Goal: Information Seeking & Learning: Learn about a topic

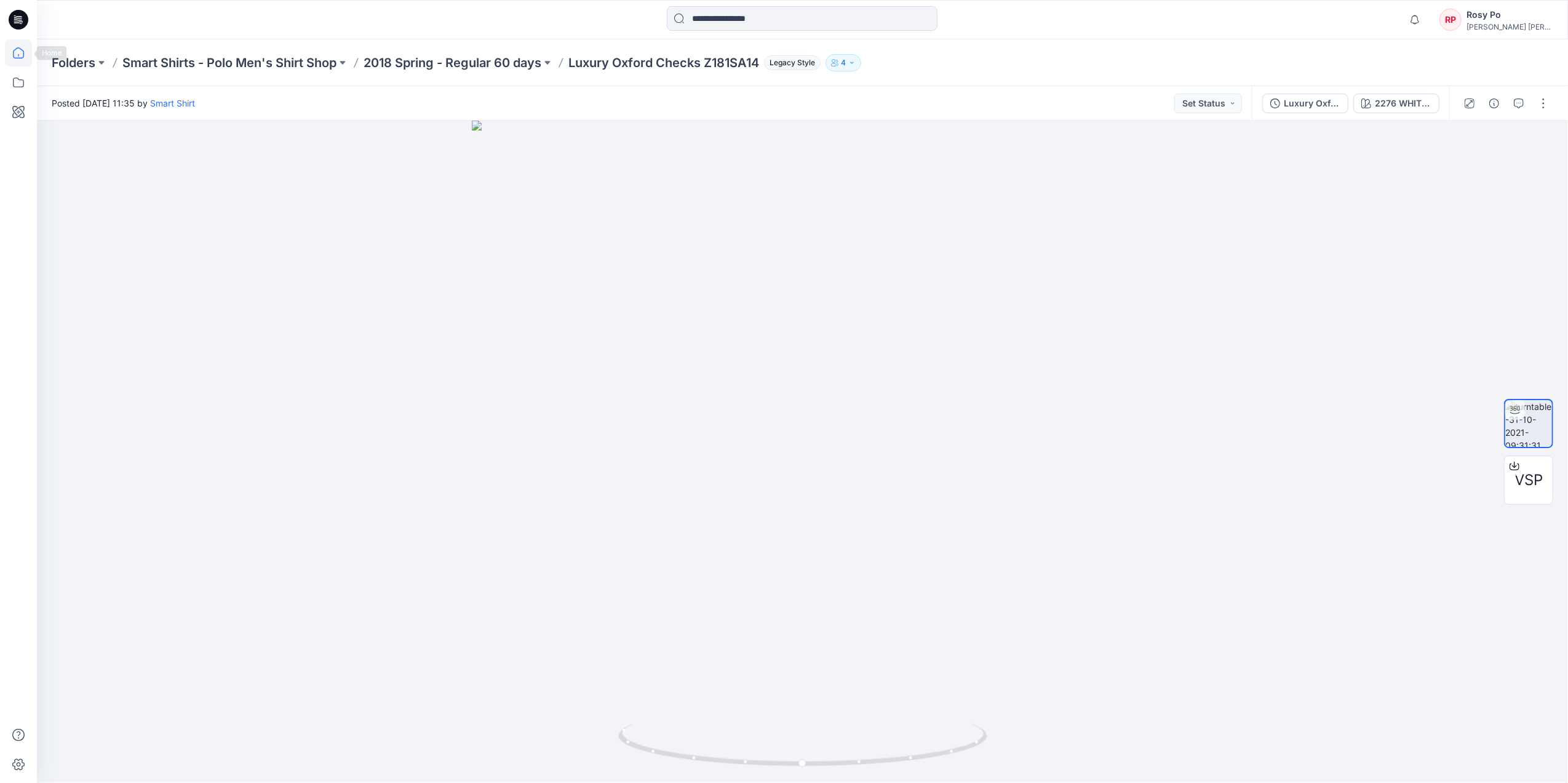
click at [22, 55] on icon at bounding box center [18, 53] width 27 height 27
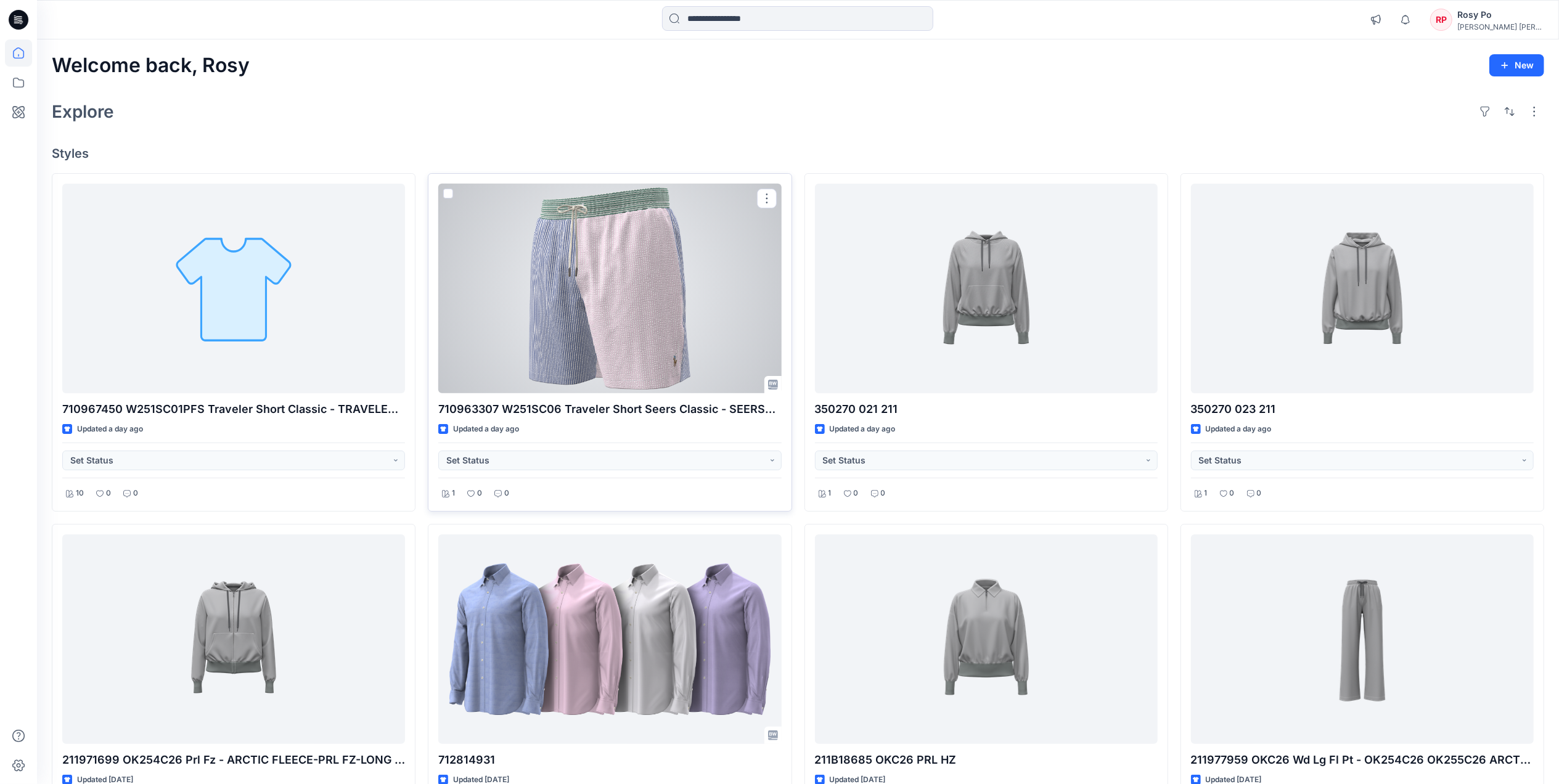
click at [524, 290] on div at bounding box center [609, 289] width 342 height 210
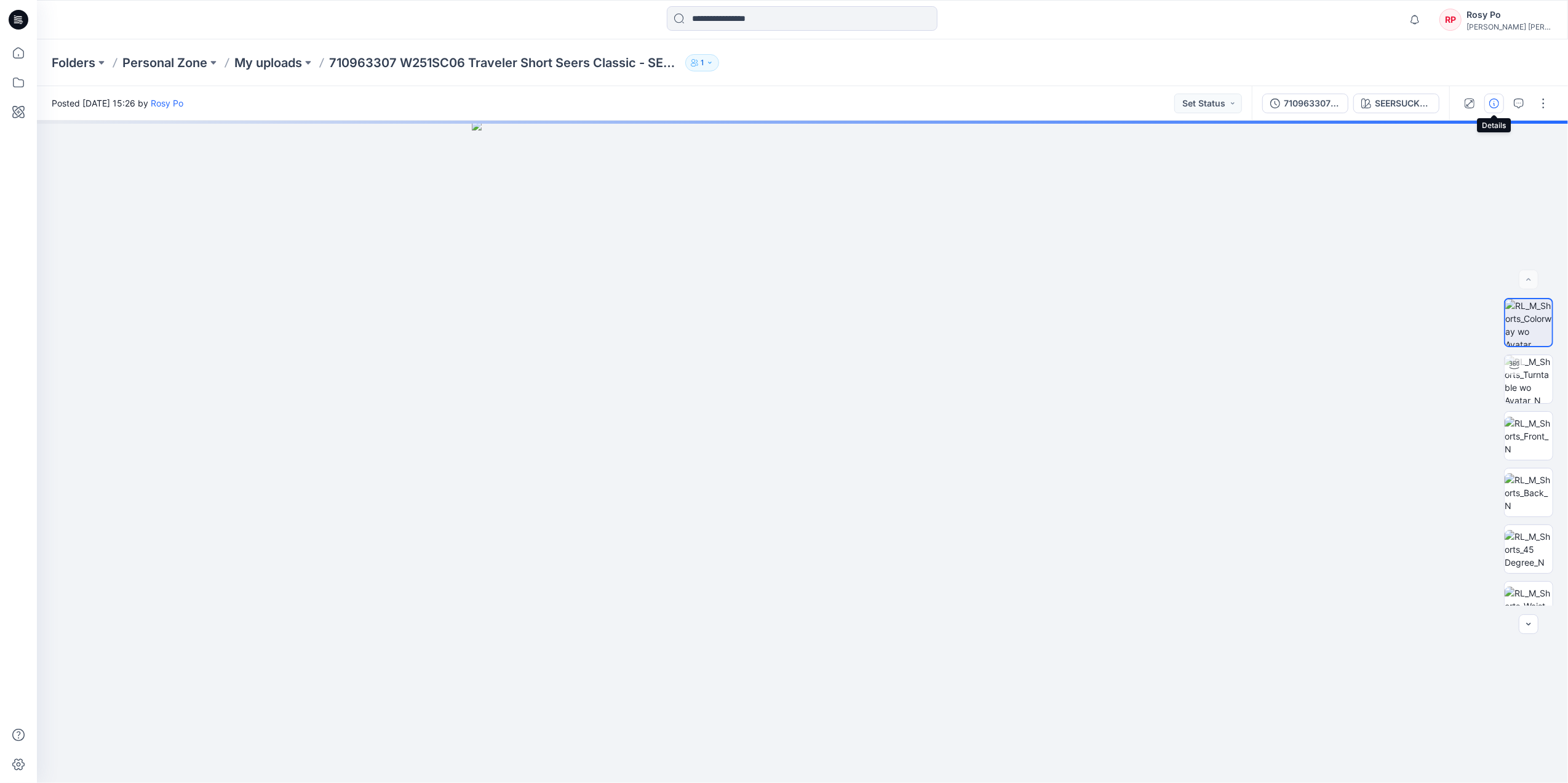
click at [1493, 103] on icon "button" at bounding box center [1494, 103] width 10 height 10
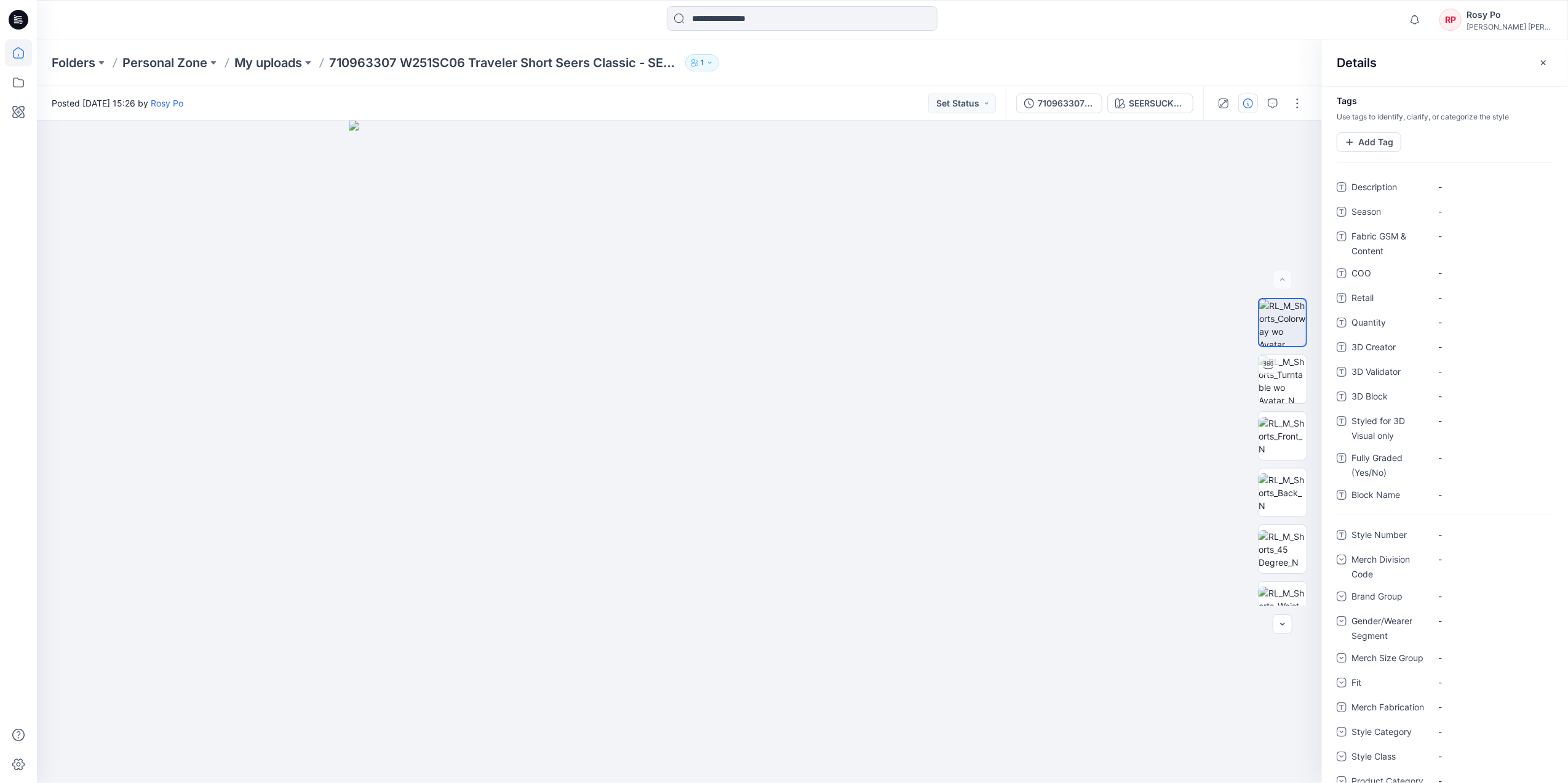
drag, startPoint x: 15, startPoint y: 50, endPoint x: 28, endPoint y: 53, distance: 13.3
click at [15, 50] on icon at bounding box center [18, 53] width 27 height 27
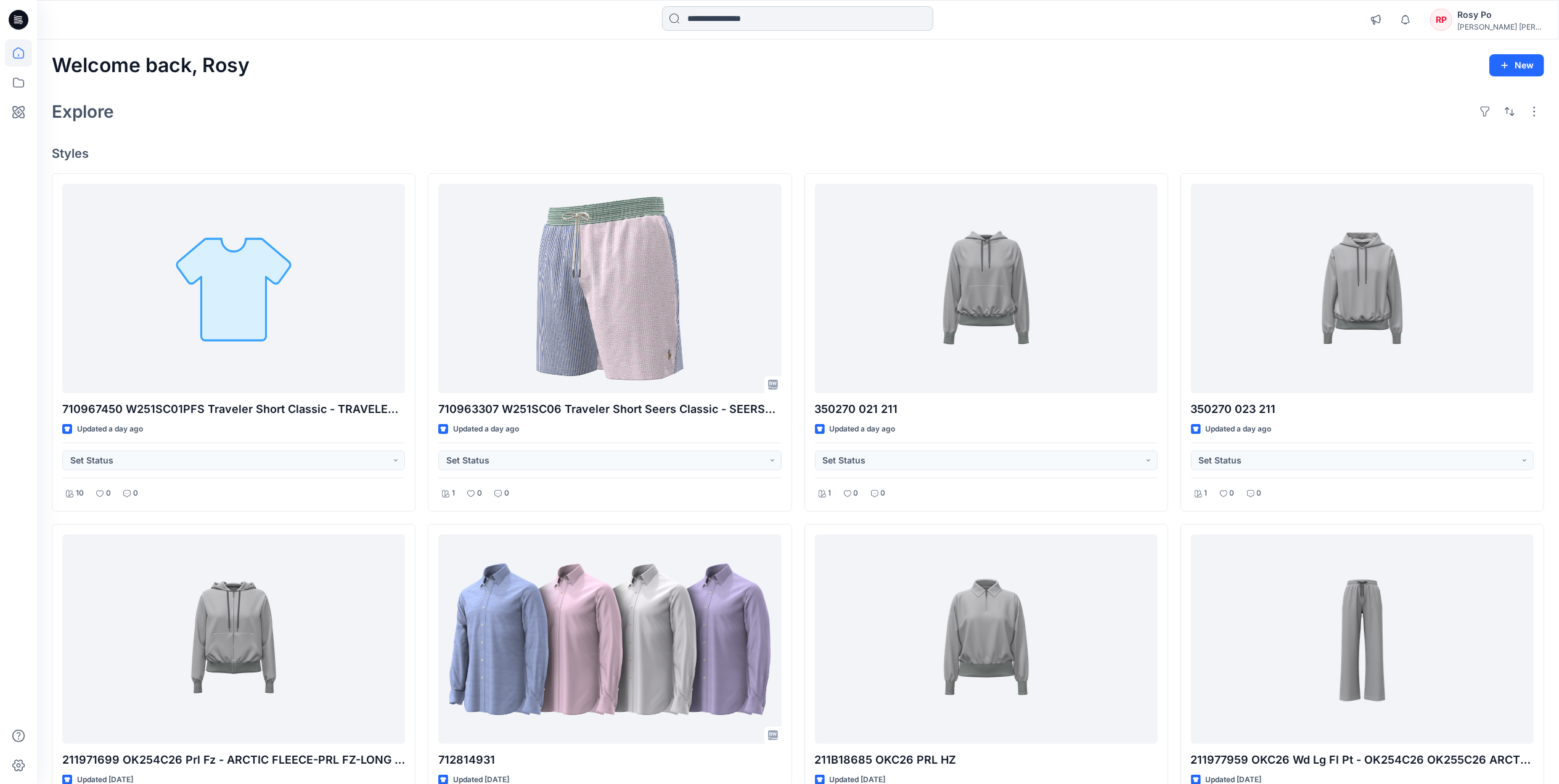
click at [719, 17] on input at bounding box center [797, 18] width 271 height 24
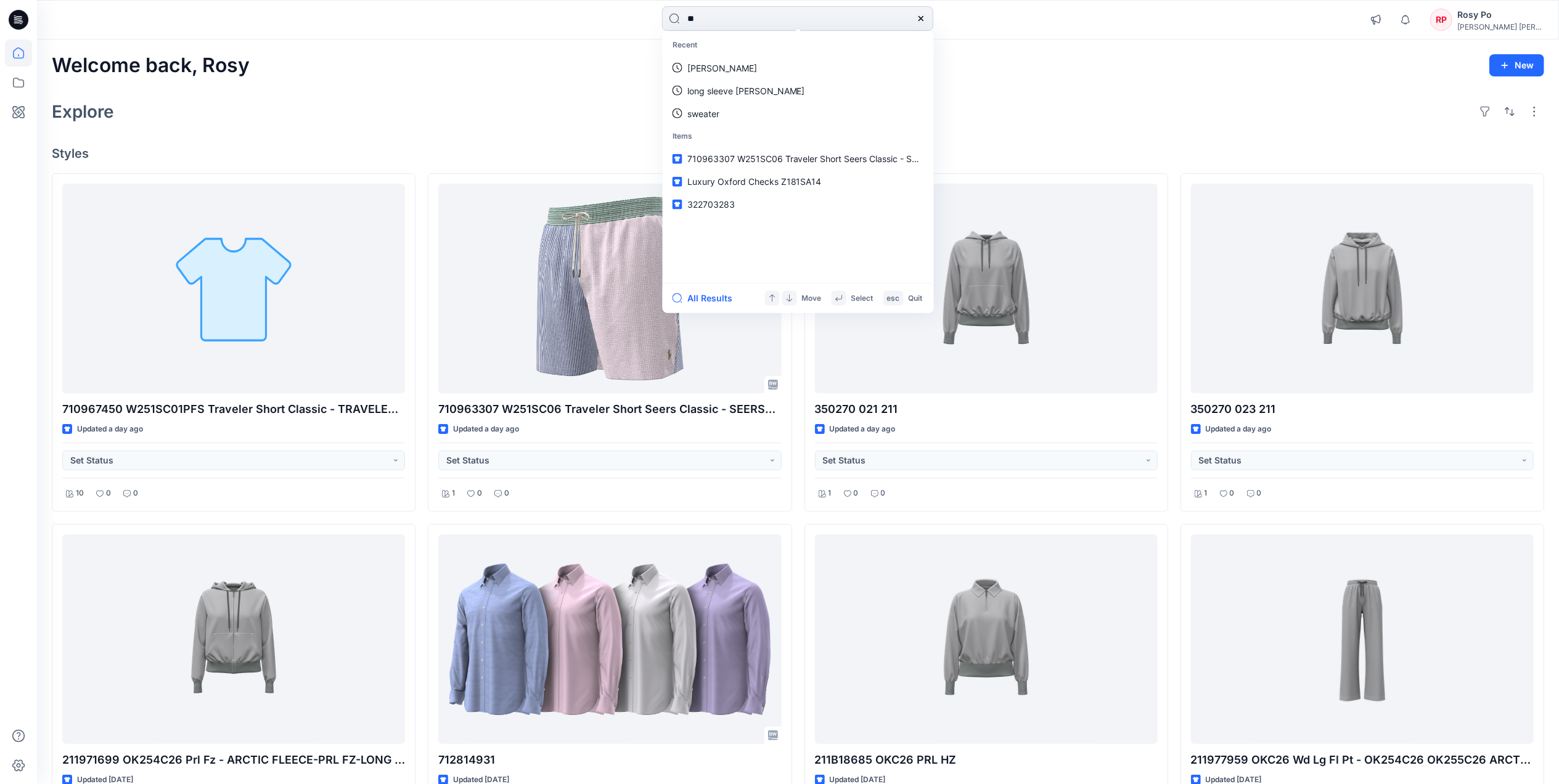
type input "***"
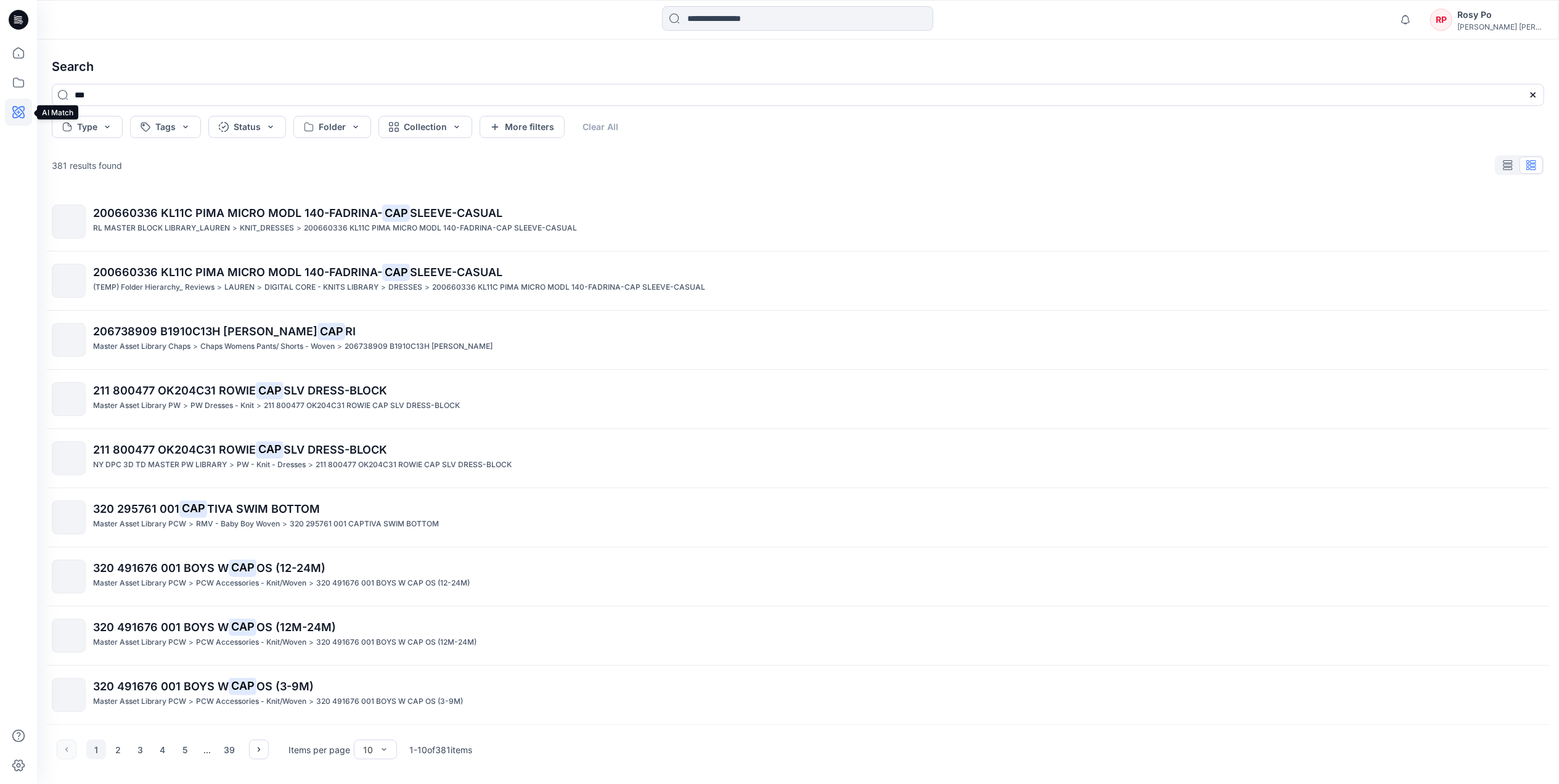
click at [20, 108] on icon at bounding box center [18, 112] width 12 height 12
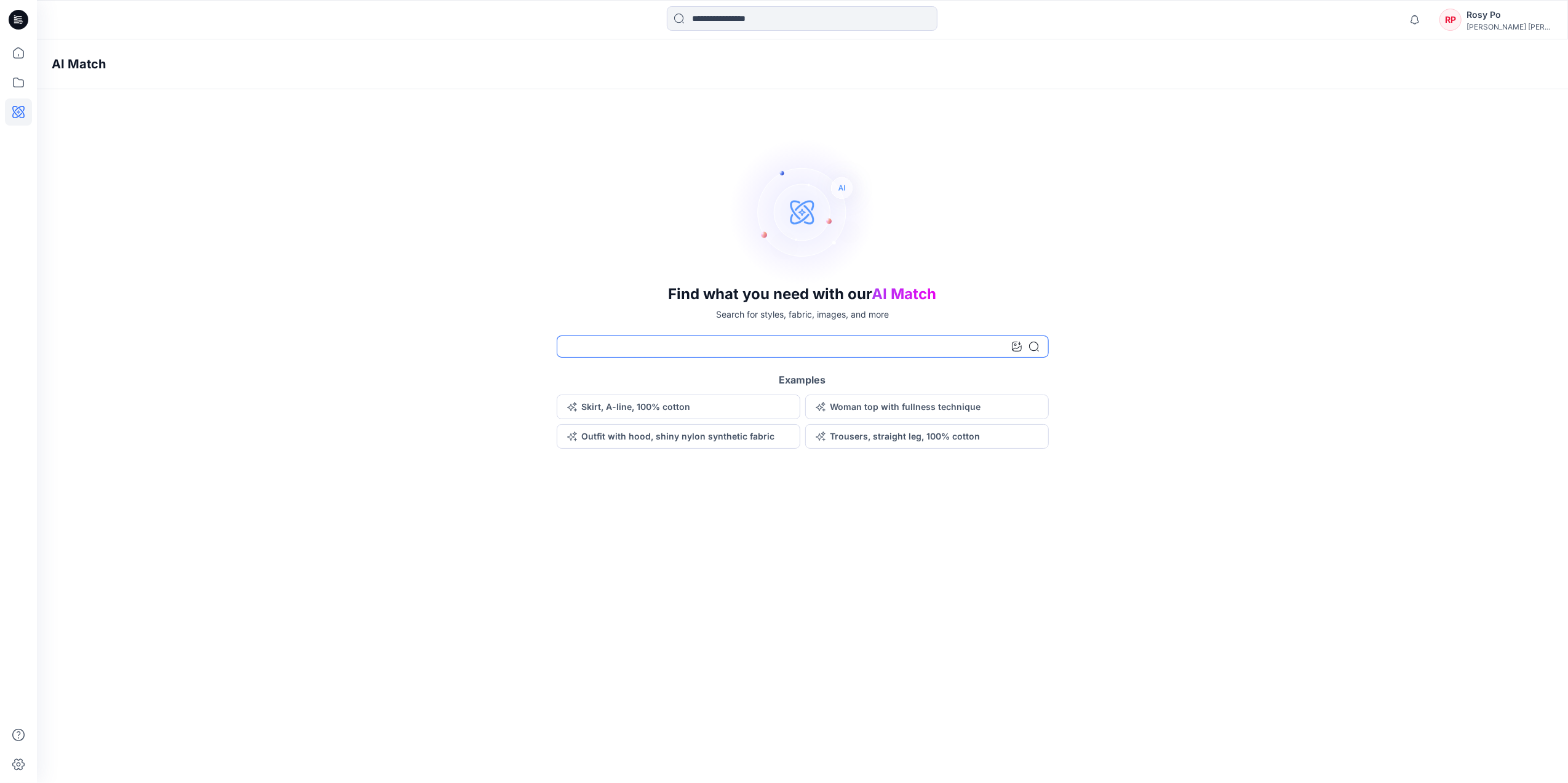
click at [665, 341] on input at bounding box center [802, 346] width 492 height 22
type input "***"
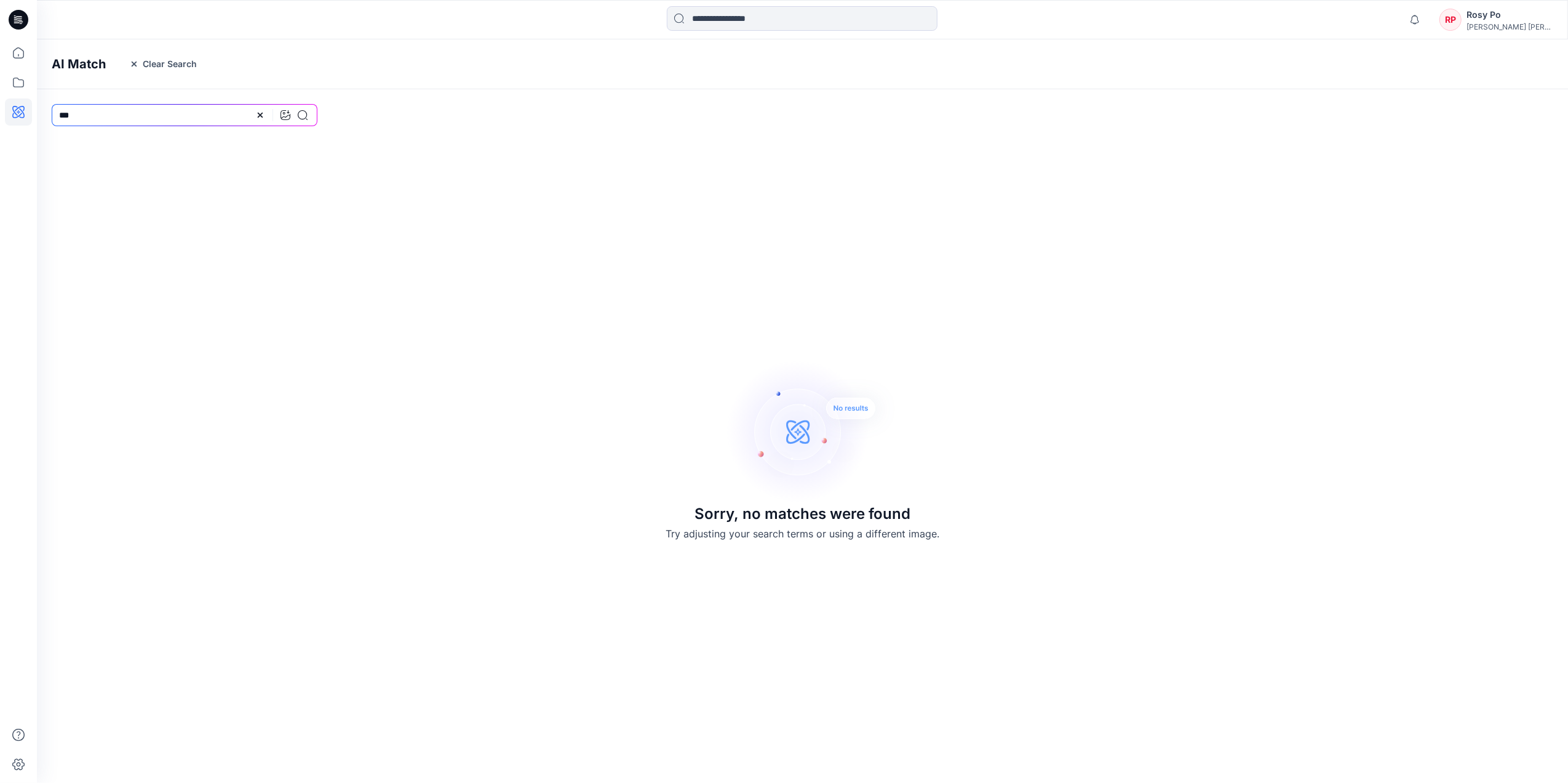
drag, startPoint x: 113, startPoint y: 116, endPoint x: -3, endPoint y: 114, distance: 116.0
click at [0, 114] on html "Notifications Your style 350270 021 211 has been updated with 350270 021 211 ve…" at bounding box center [784, 392] width 1568 height 783
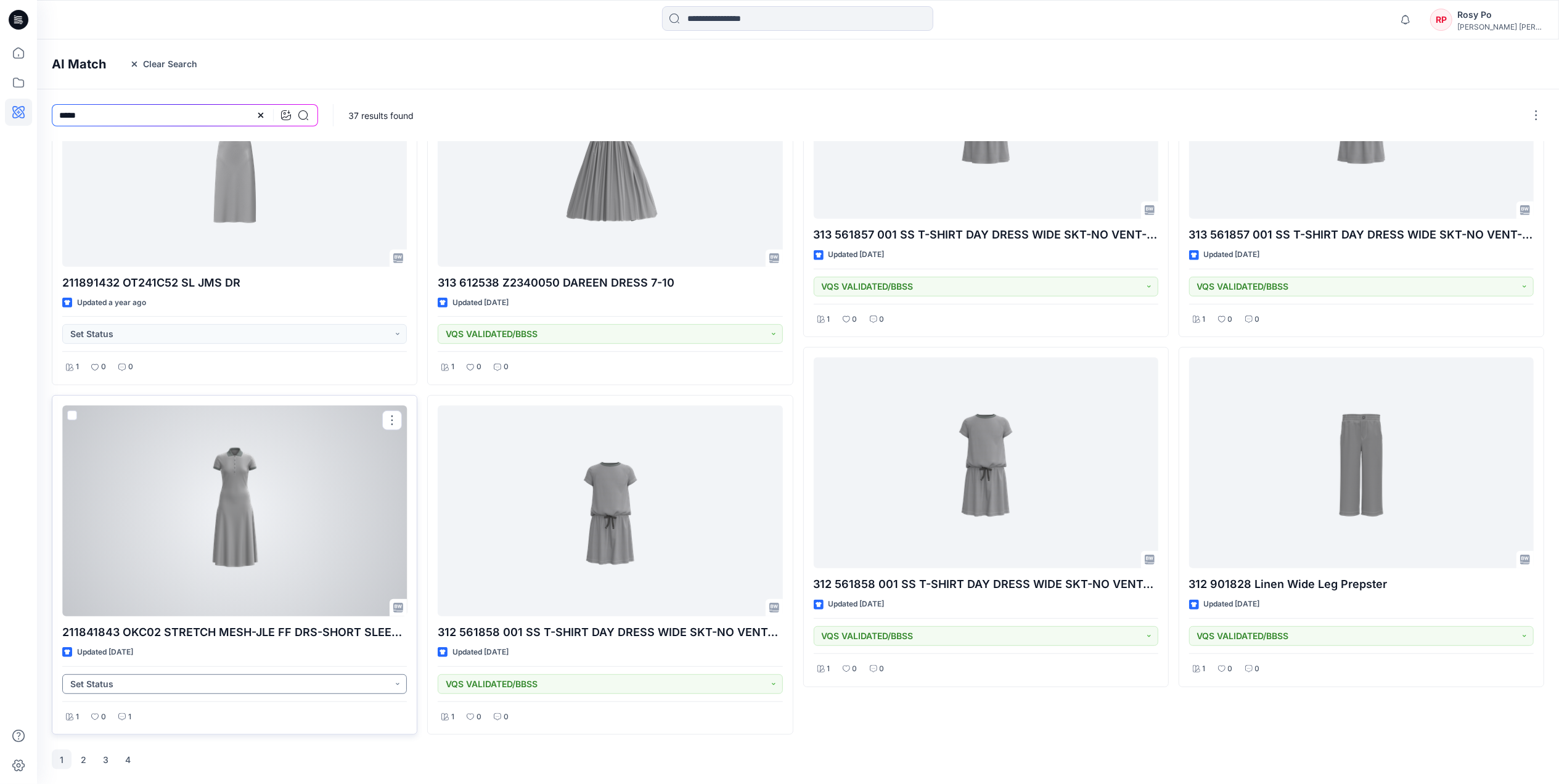
scroll to position [495, 0]
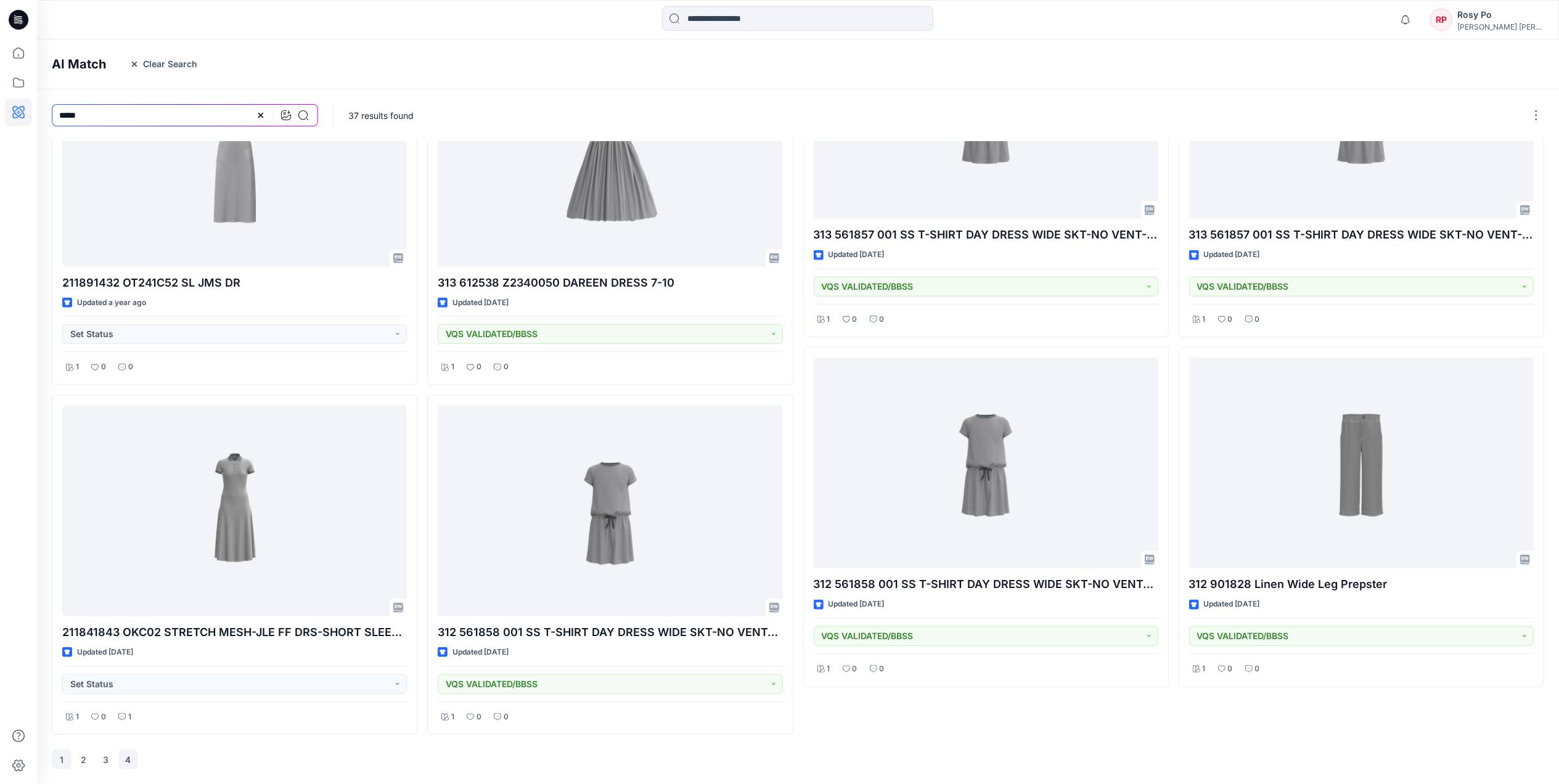
click at [132, 757] on button "4" at bounding box center [128, 759] width 20 height 20
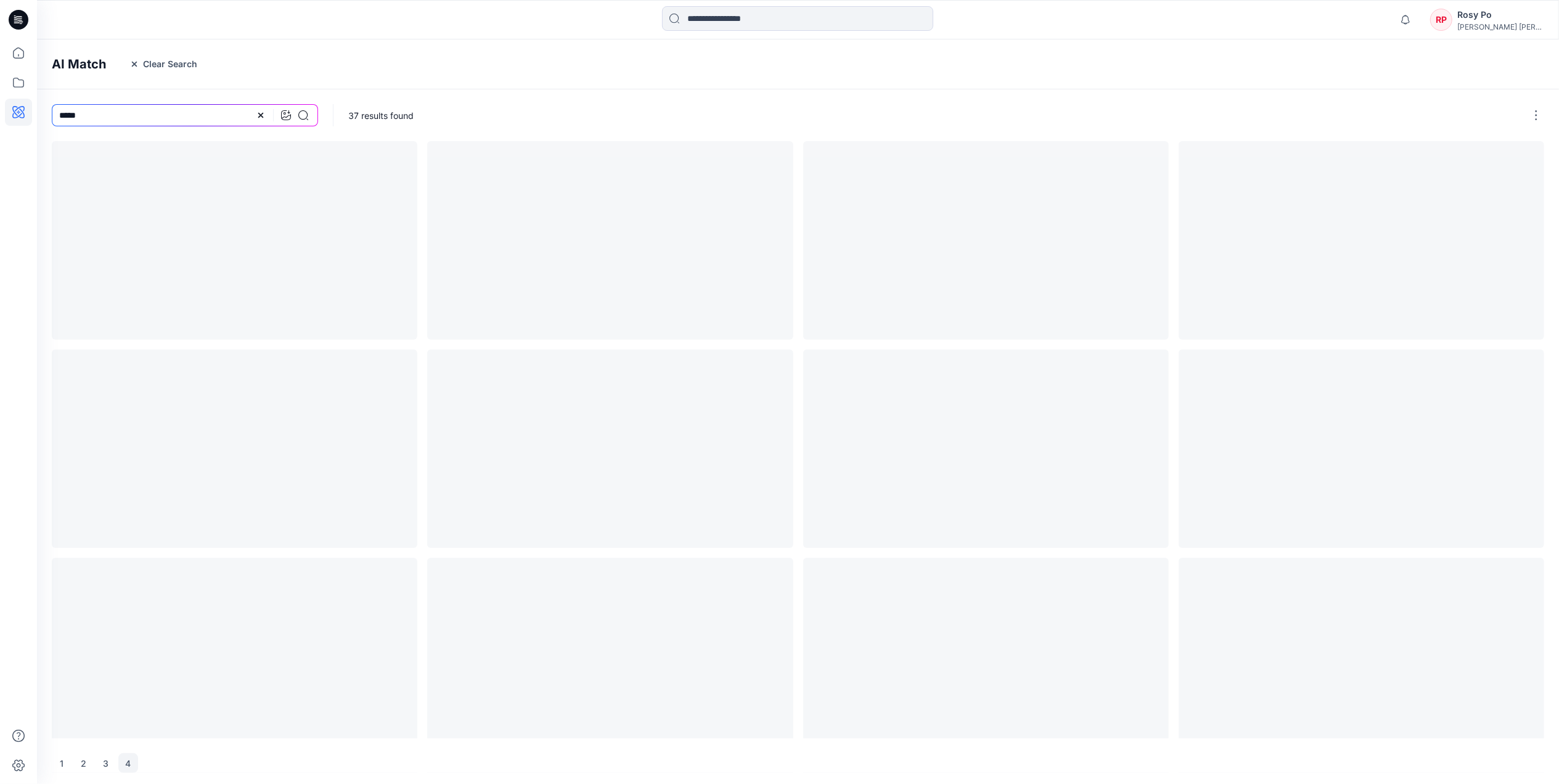
scroll to position [0, 0]
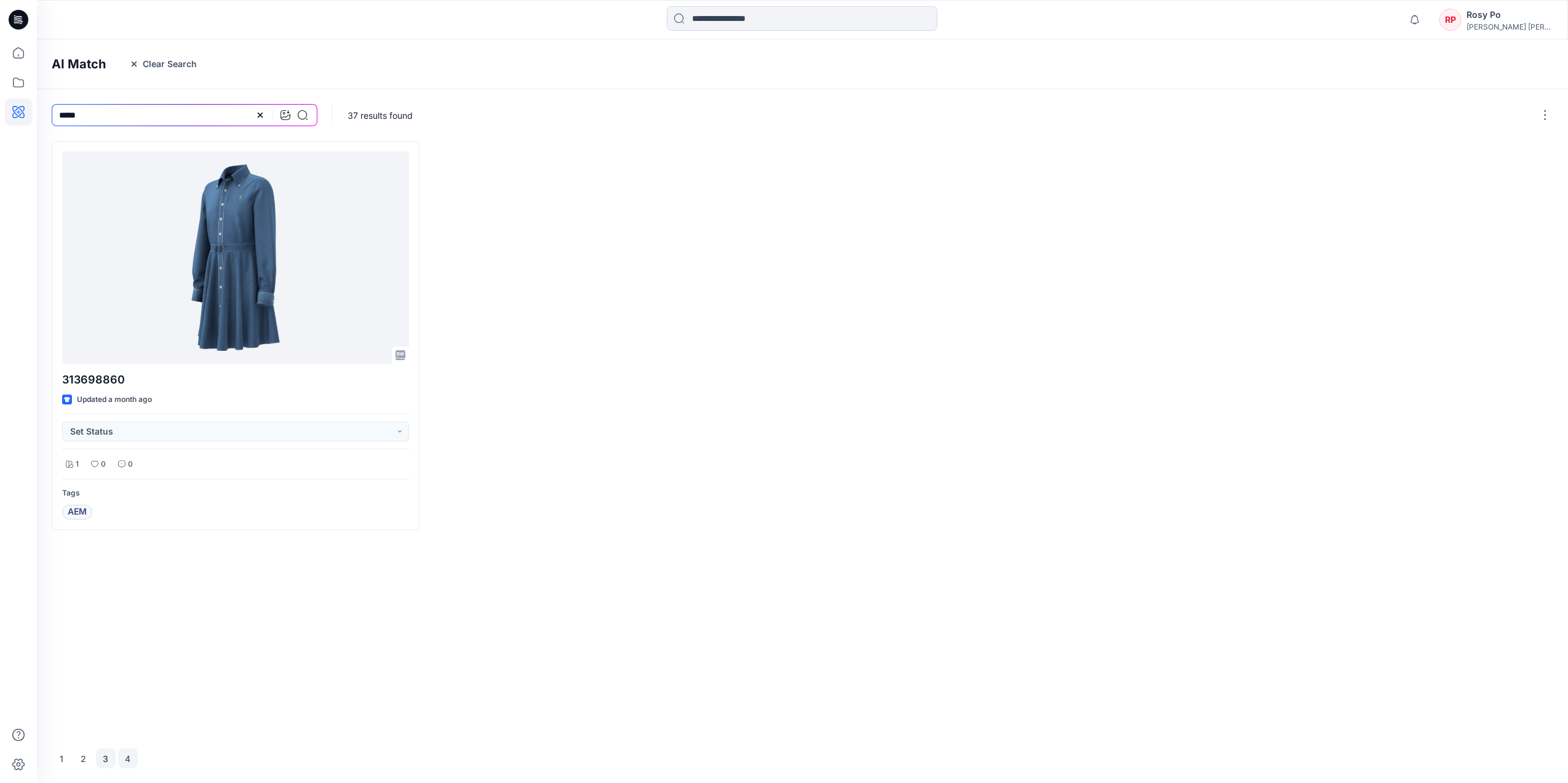
click at [108, 751] on button "3" at bounding box center [105, 758] width 20 height 20
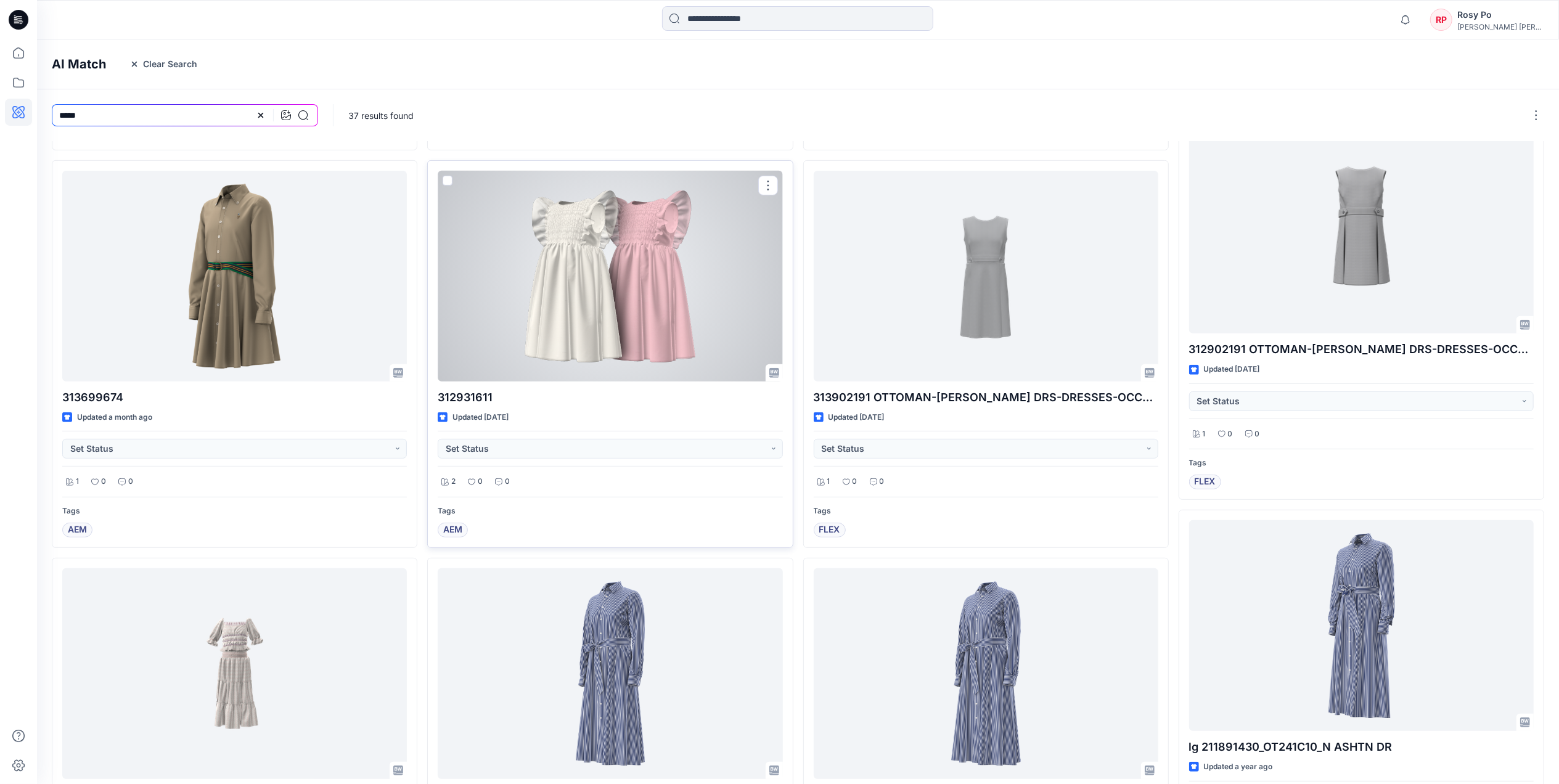
scroll to position [543, 0]
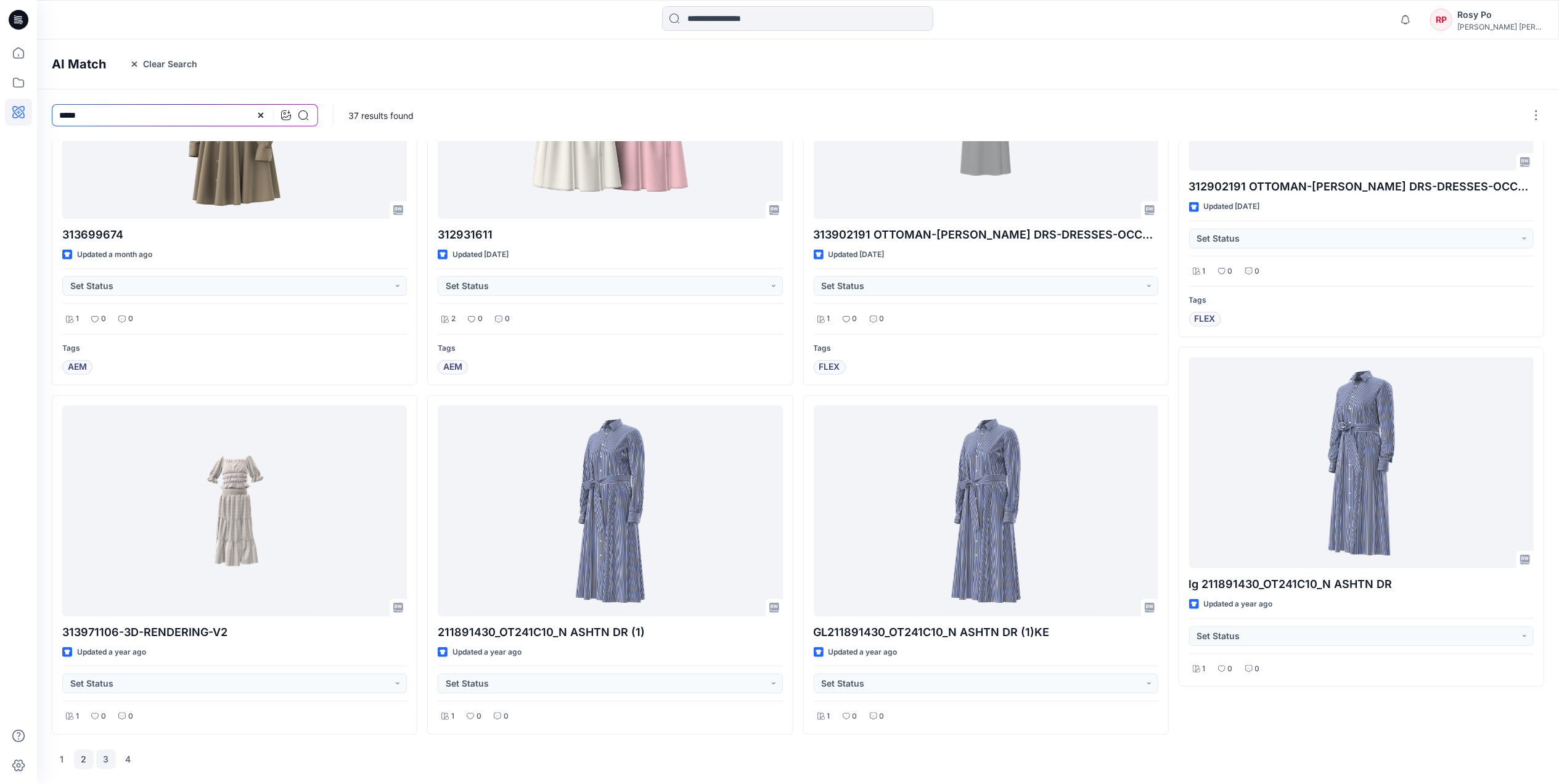
click at [84, 759] on button "2" at bounding box center [84, 759] width 20 height 20
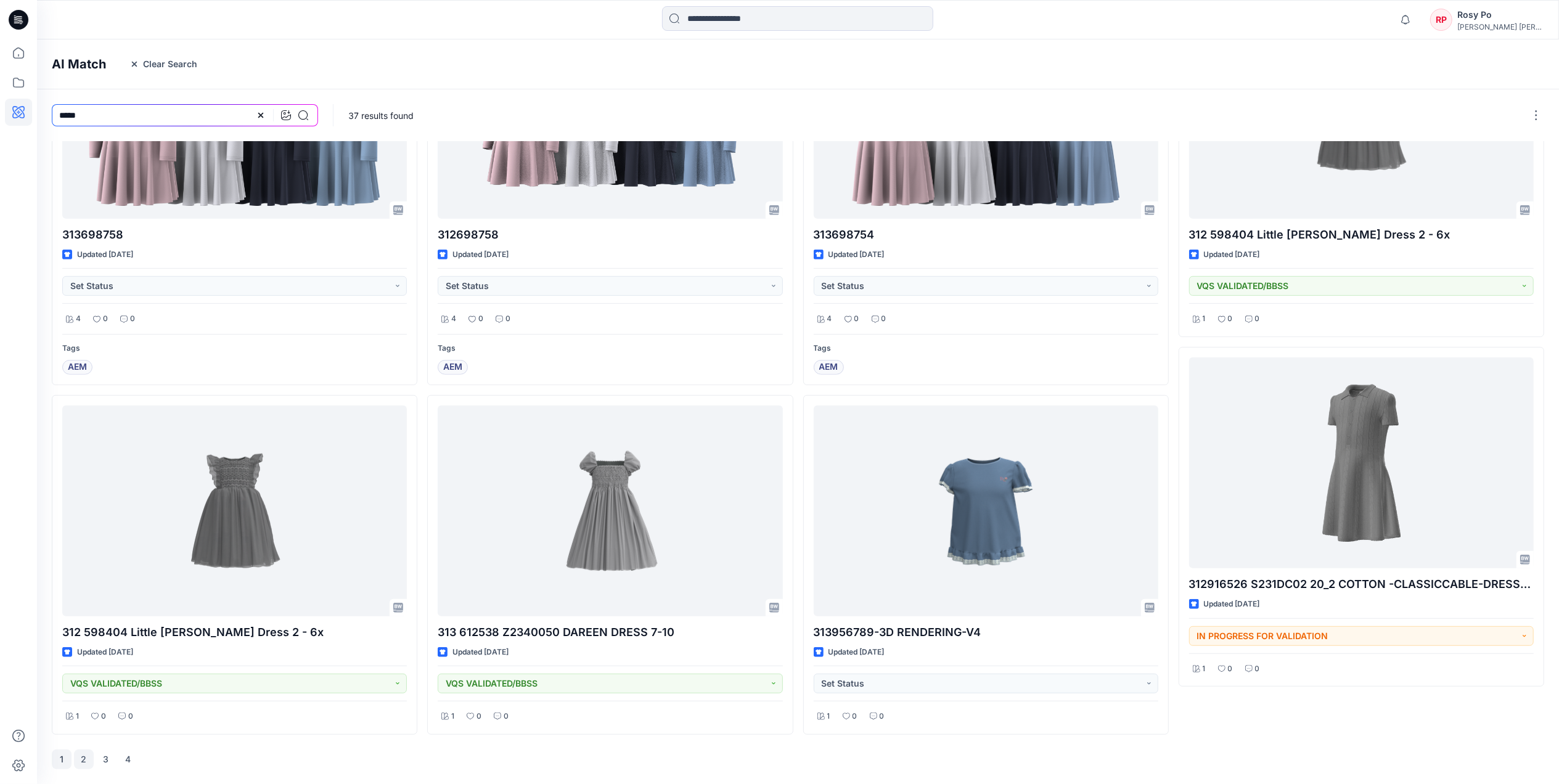
click at [55, 755] on button "1" at bounding box center [61, 759] width 20 height 20
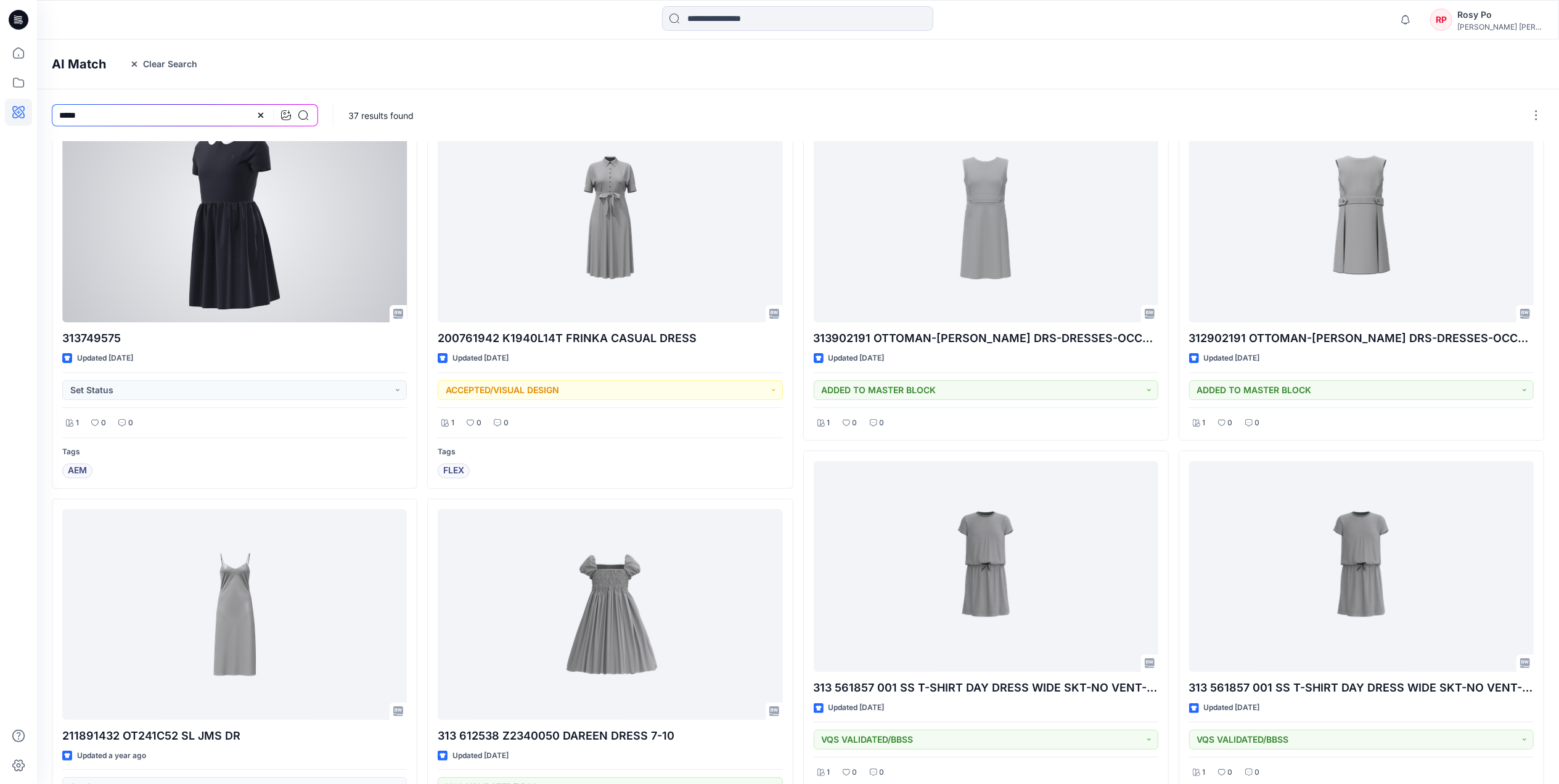
scroll to position [0, 0]
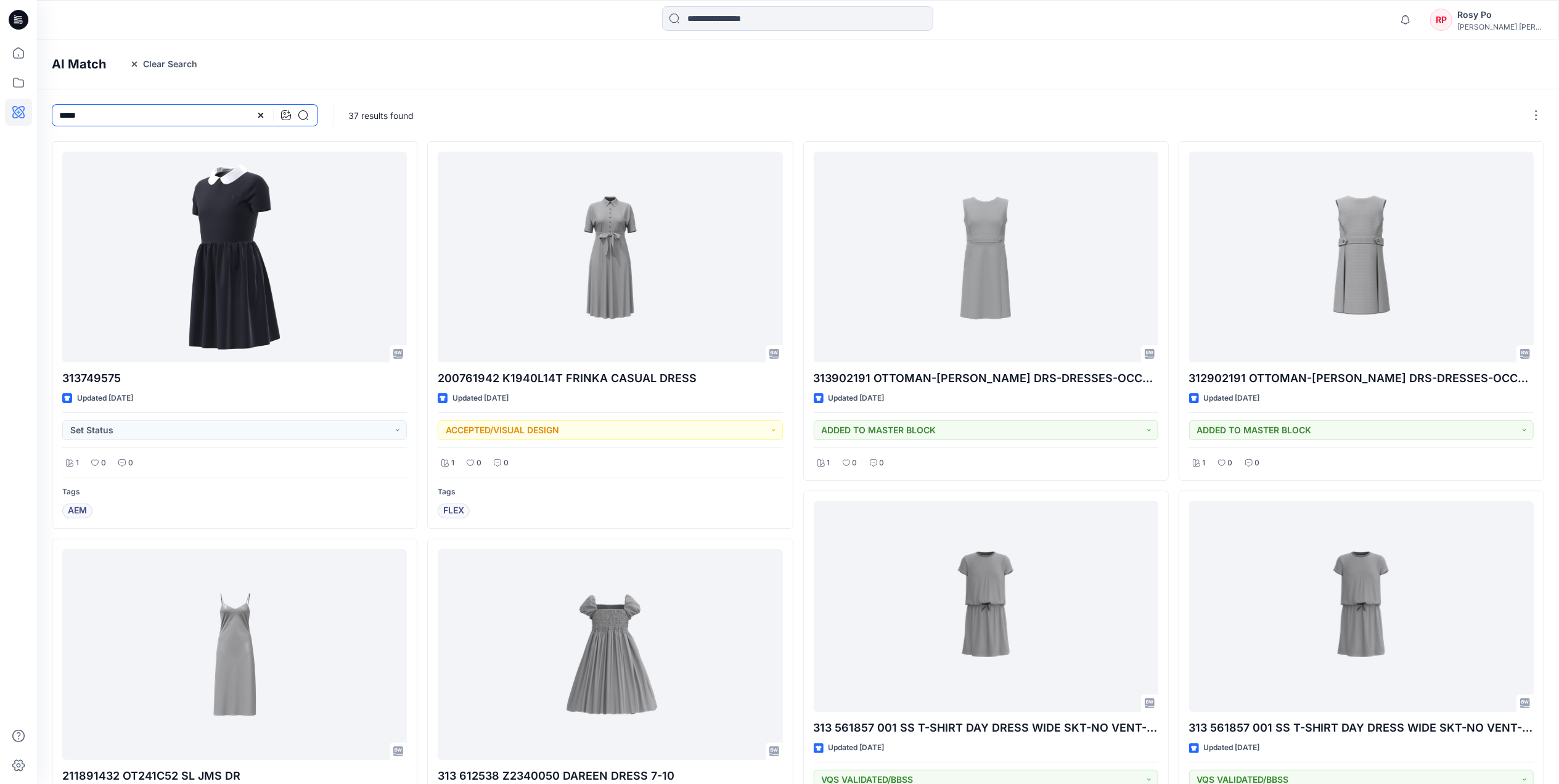
click at [97, 114] on input "*****" at bounding box center [184, 115] width 266 height 22
drag, startPoint x: 110, startPoint y: 110, endPoint x: 0, endPoint y: 96, distance: 110.9
click at [0, 96] on html "Notifications Your style 350270 021 211 has been updated with 350270 021 211 ve…" at bounding box center [780, 638] width 1559 height 1277
type input "*"
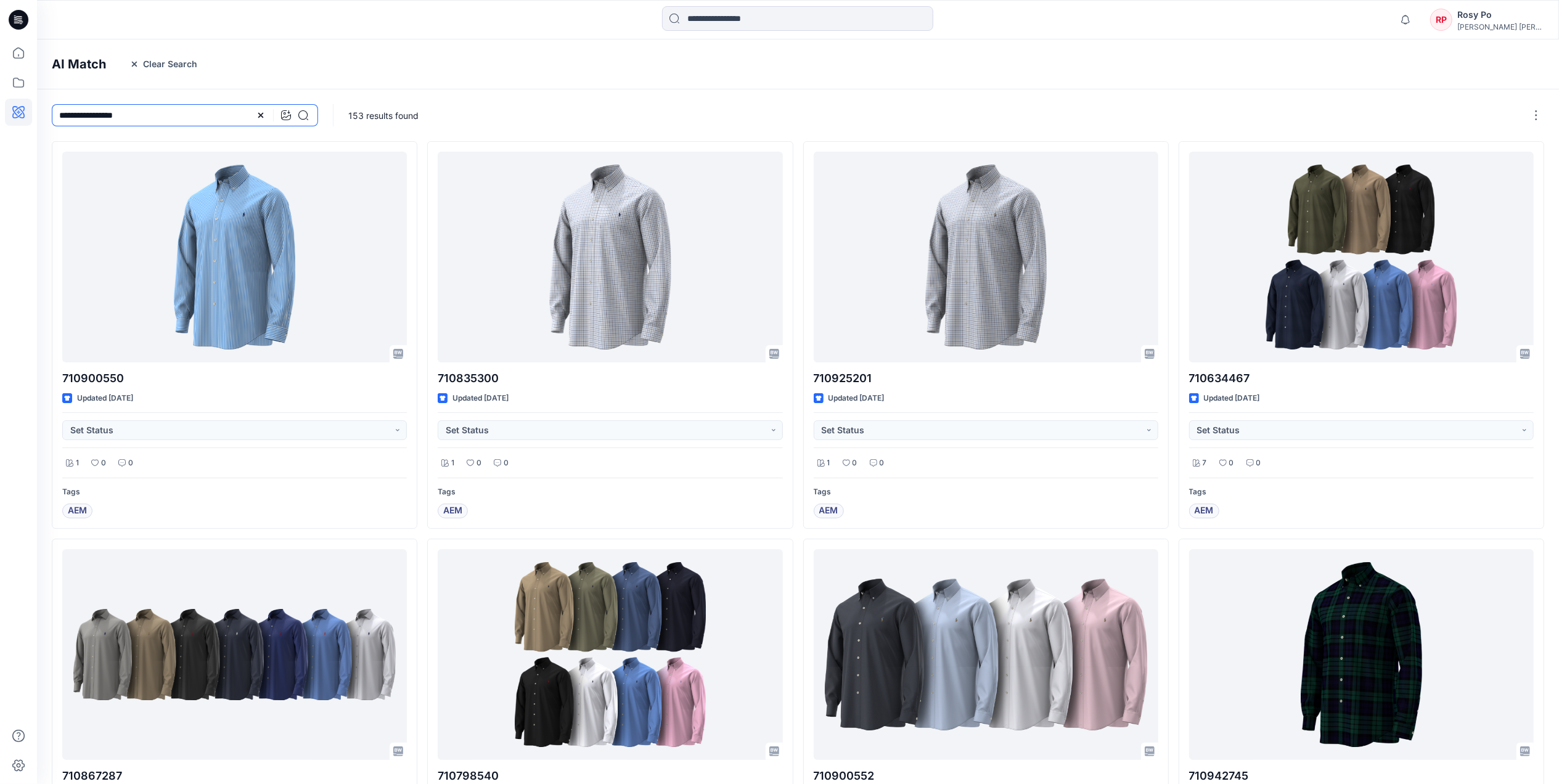
drag, startPoint x: 141, startPoint y: 114, endPoint x: 109, endPoint y: 114, distance: 32.0
click at [109, 114] on input "**********" at bounding box center [184, 115] width 266 height 22
type input "**********"
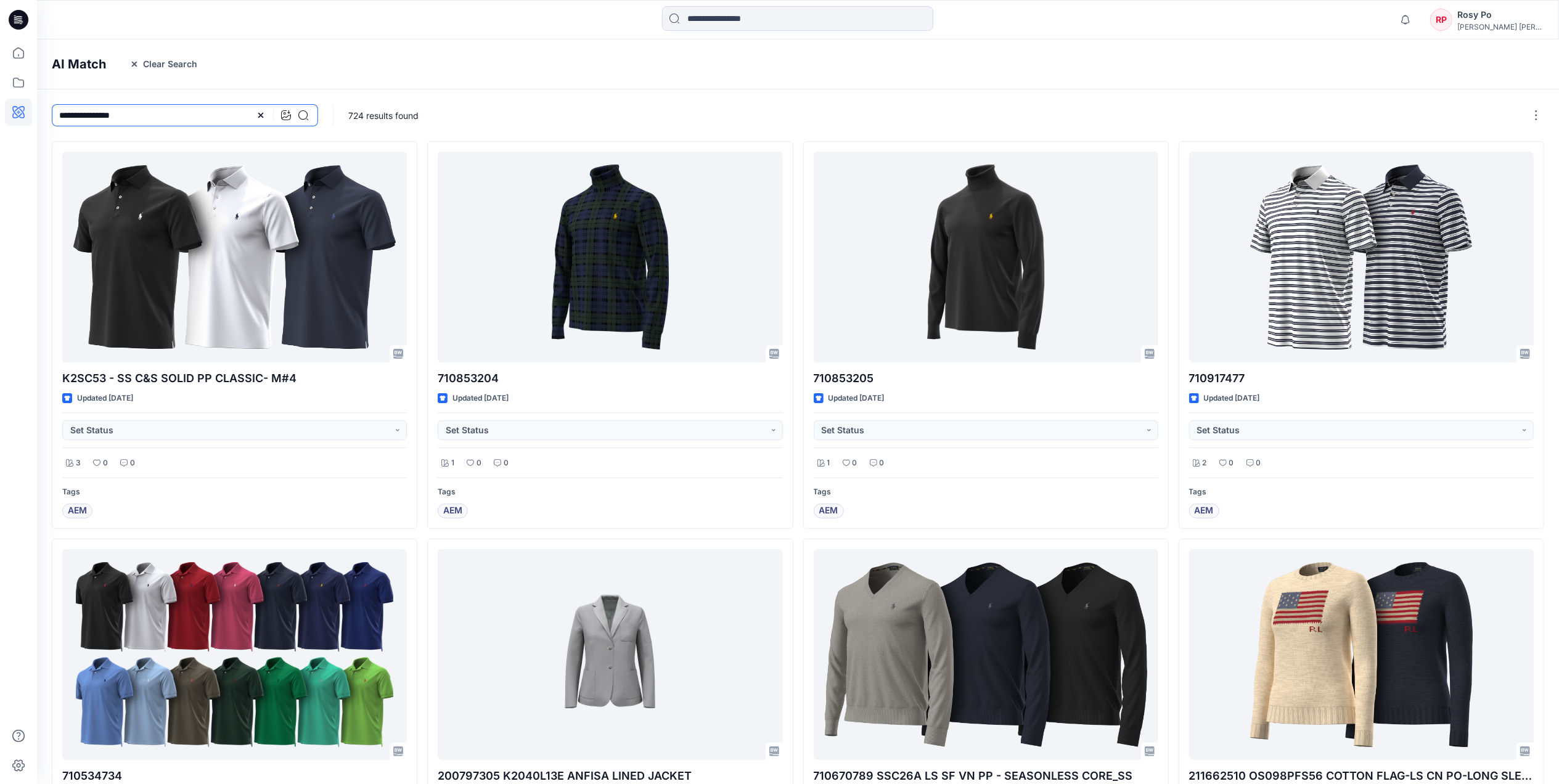
drag, startPoint x: 135, startPoint y: 114, endPoint x: -3, endPoint y: 64, distance: 146.8
click at [0, 64] on html "Notifications Your style 350270 021 211 has been updated with 350270 021 211 ve…" at bounding box center [780, 662] width 1559 height 1324
click at [286, 114] on icon at bounding box center [286, 115] width 10 height 10
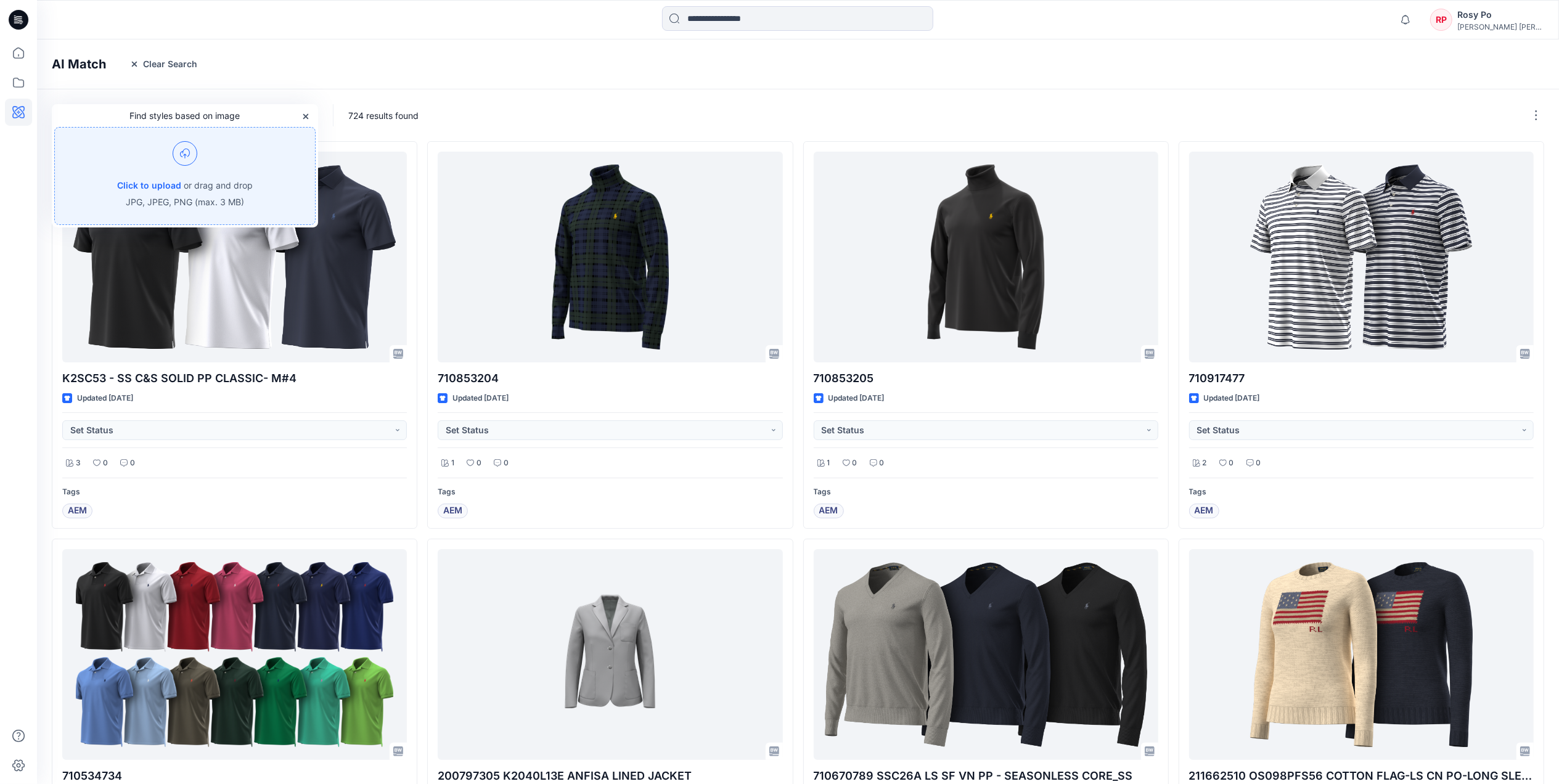
click at [181, 155] on img at bounding box center [184, 153] width 25 height 24
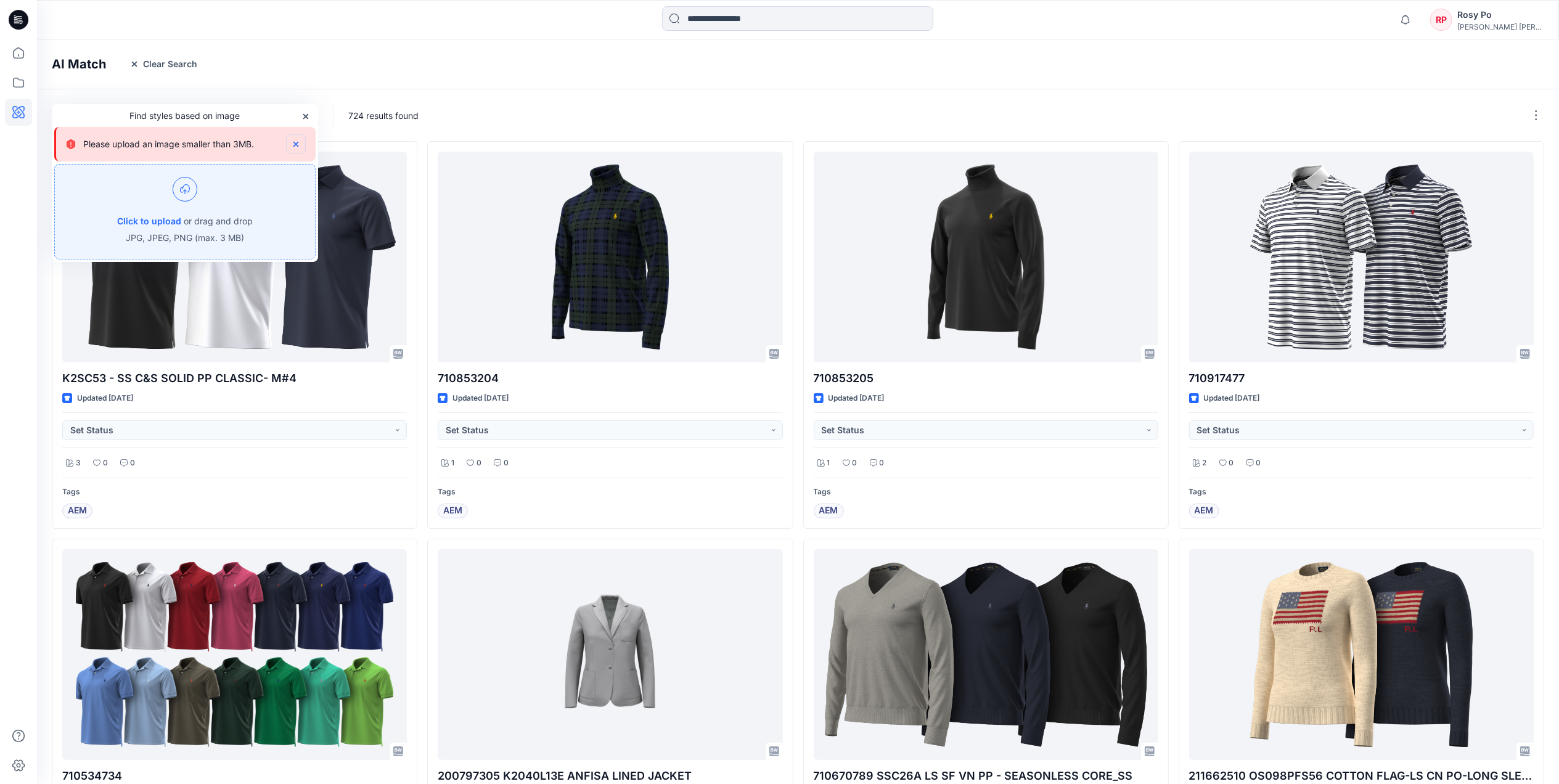
click at [296, 146] on icon "button" at bounding box center [295, 144] width 10 height 10
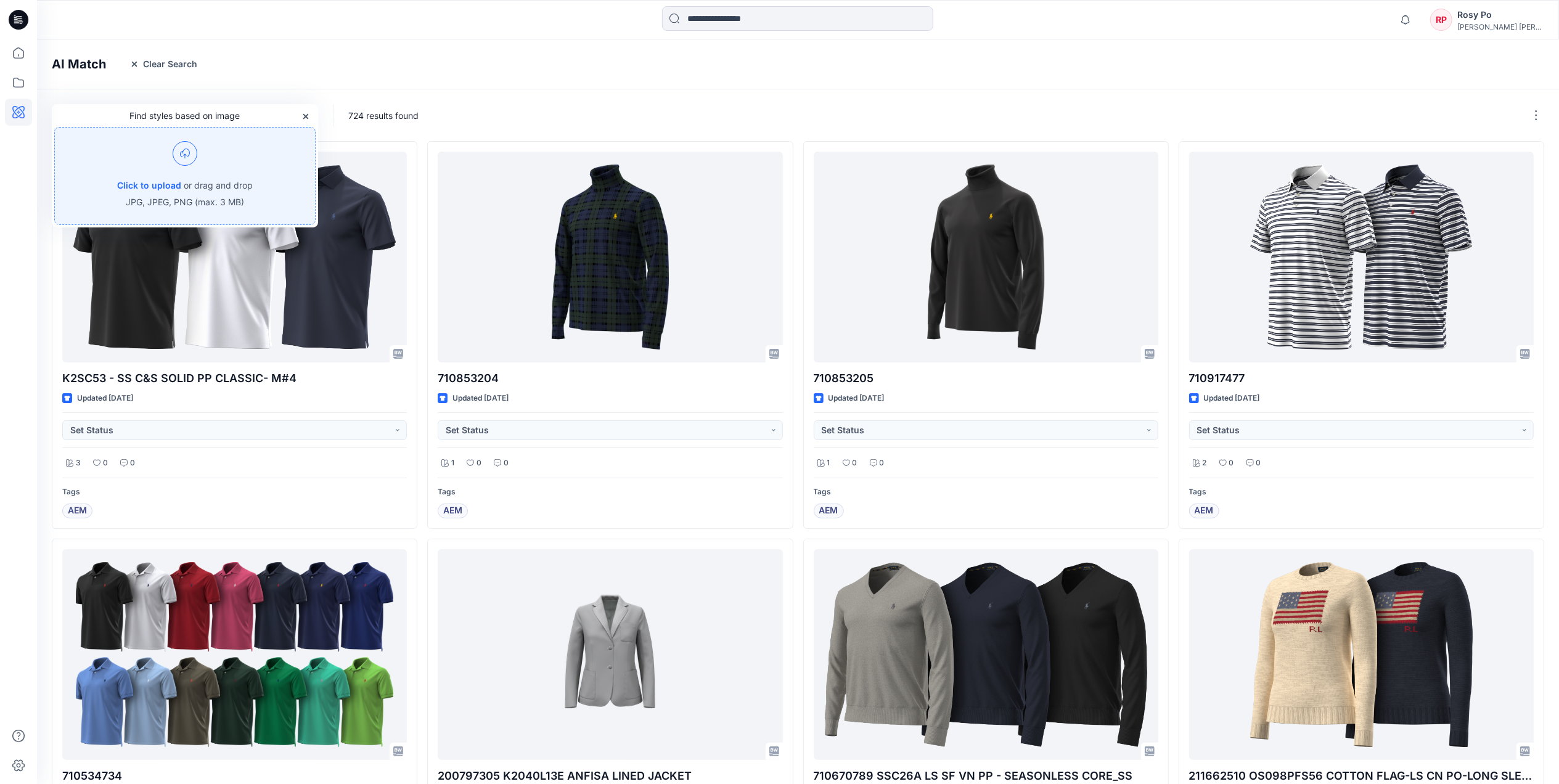
click at [192, 151] on img at bounding box center [184, 153] width 25 height 24
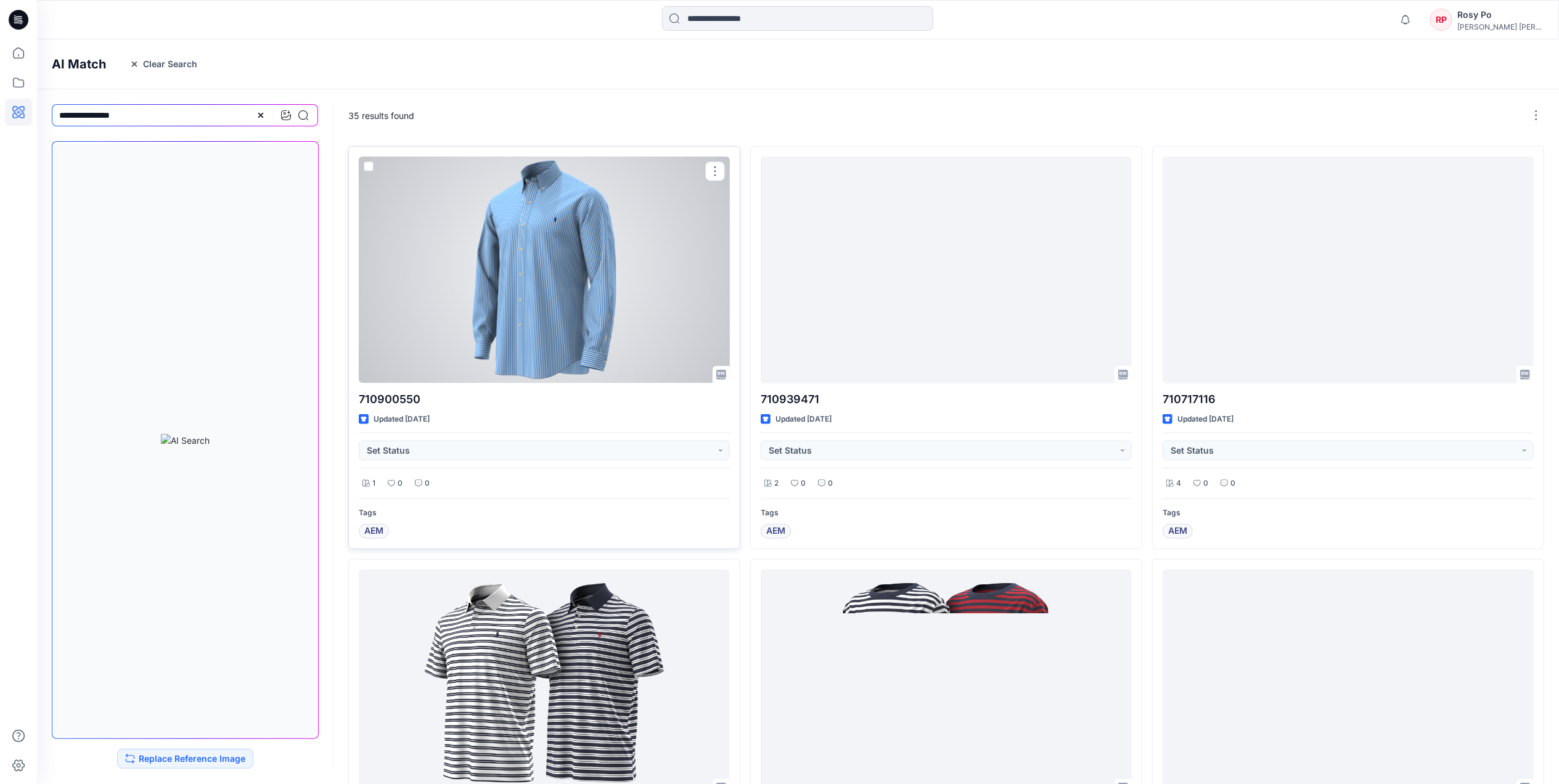
scroll to position [1052, 0]
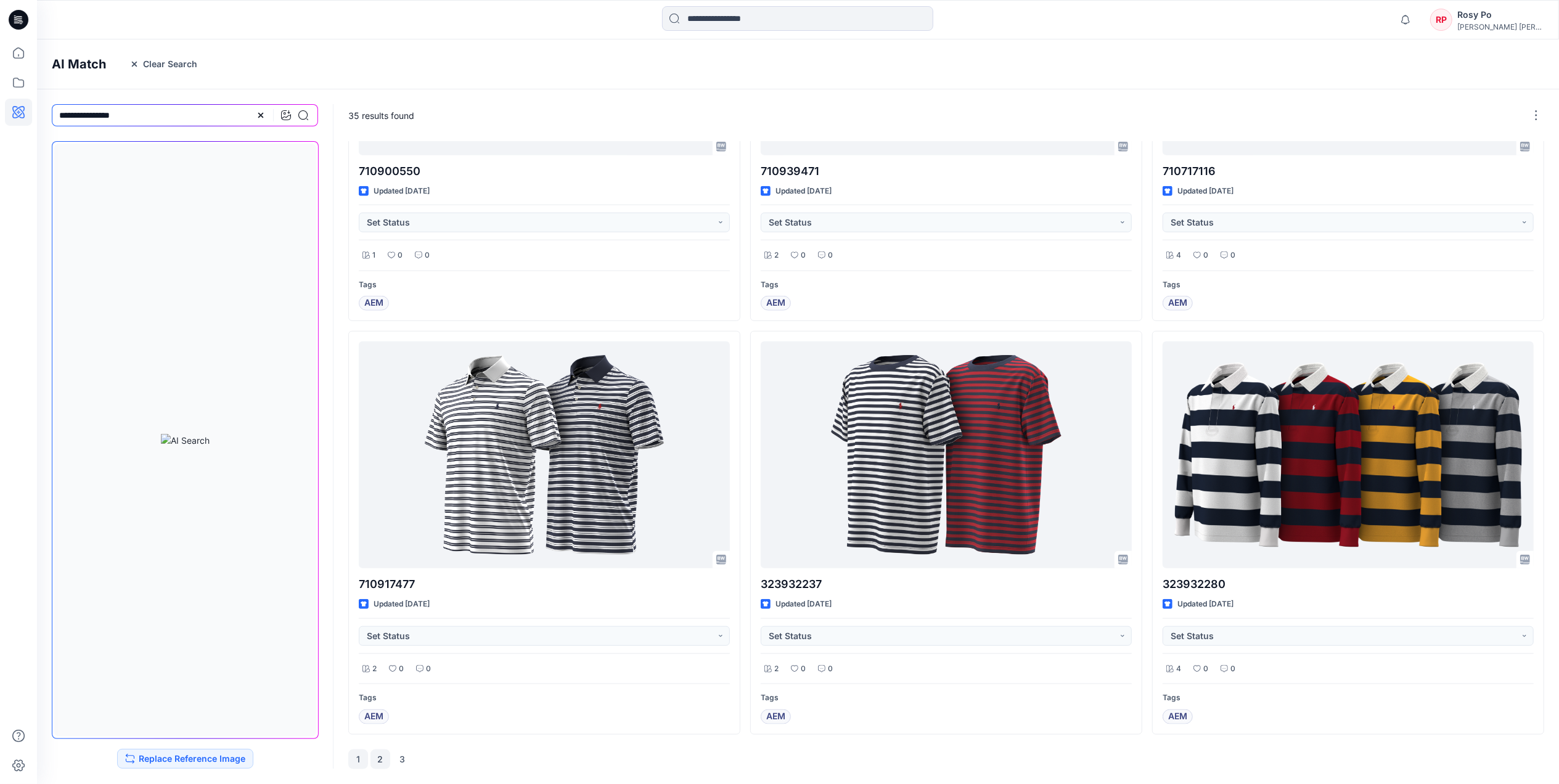
click at [383, 759] on button "2" at bounding box center [380, 759] width 20 height 20
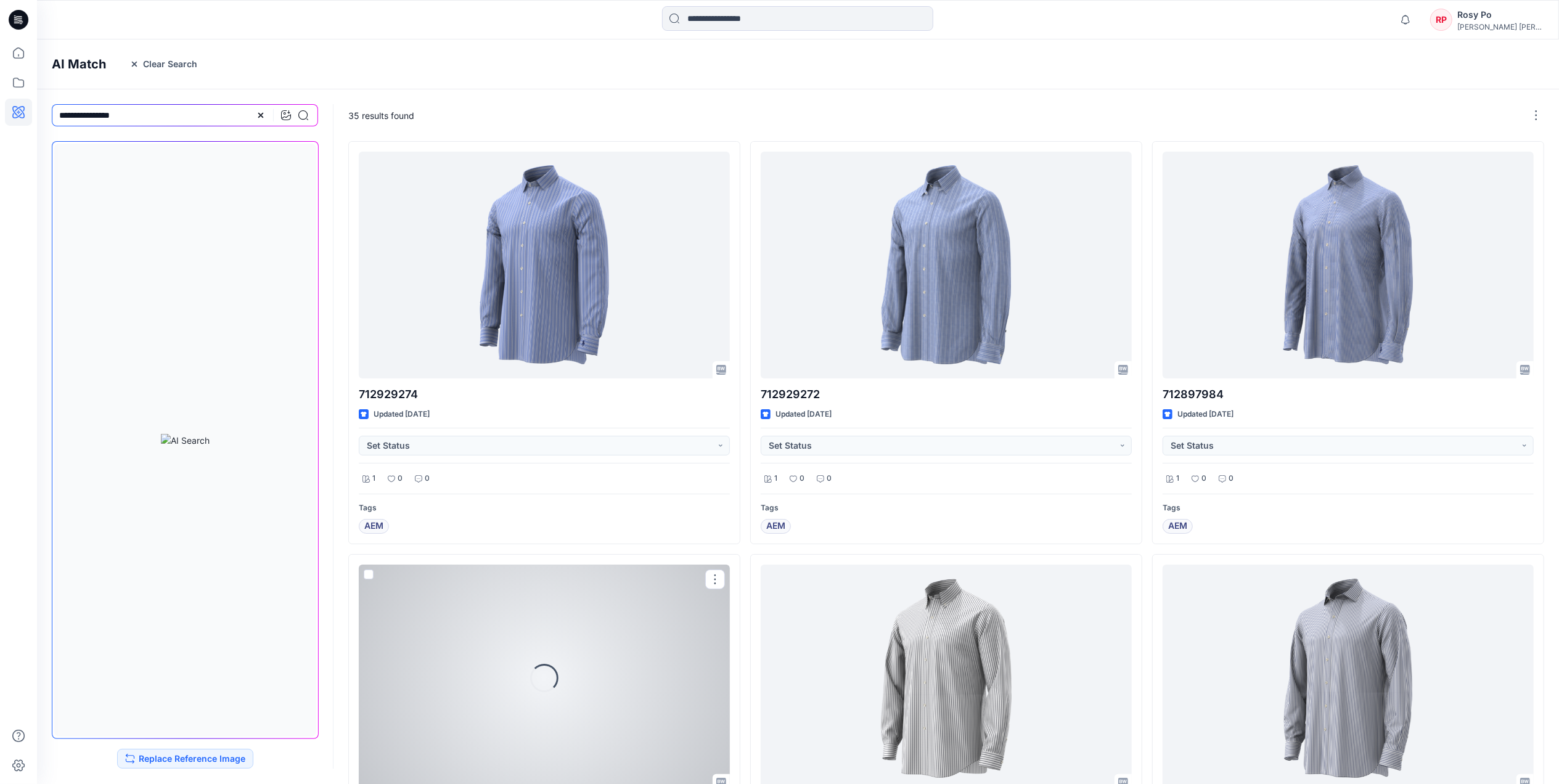
click at [411, 760] on div "Loading..." at bounding box center [544, 677] width 371 height 227
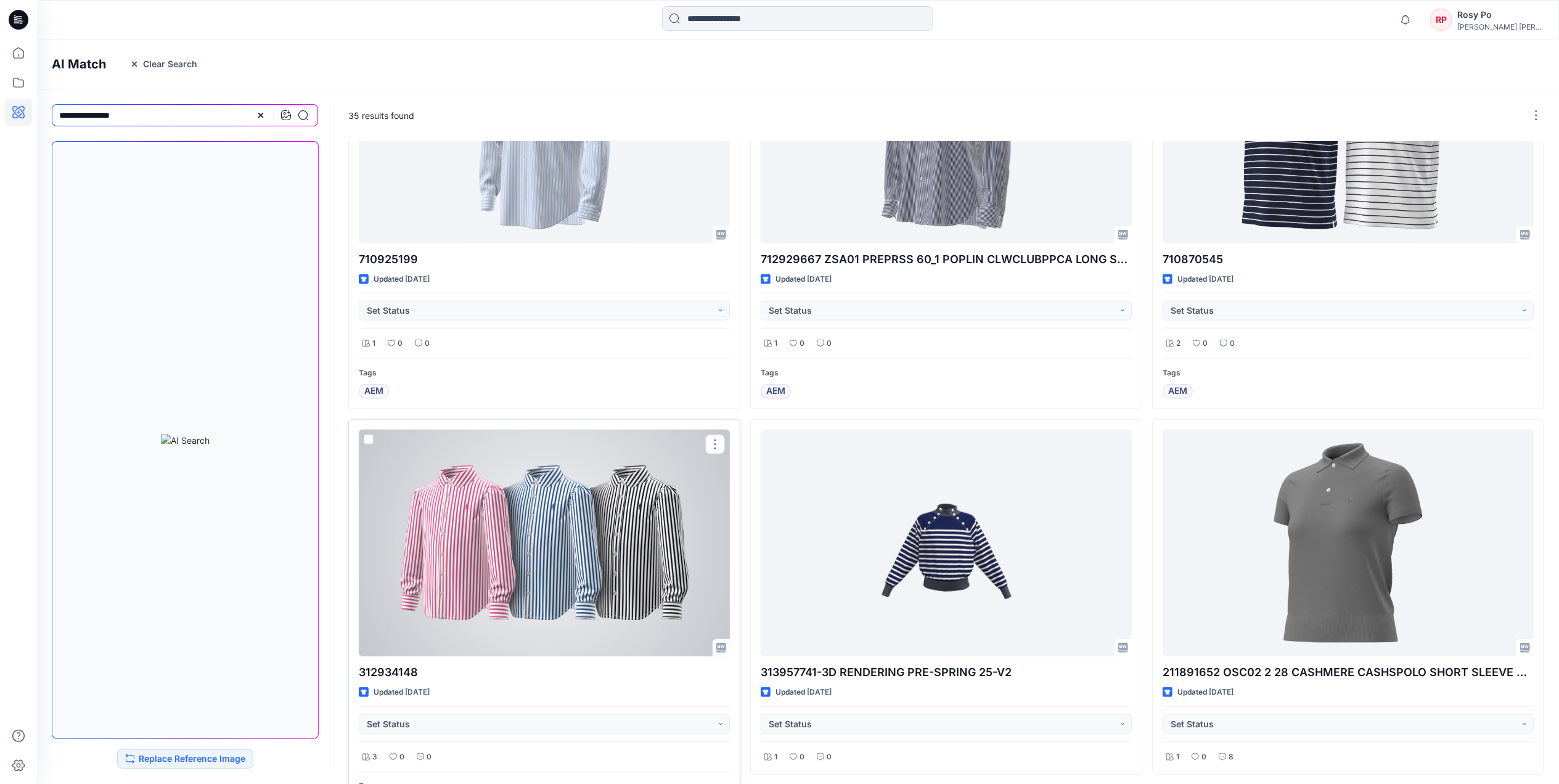
scroll to position [1052, 0]
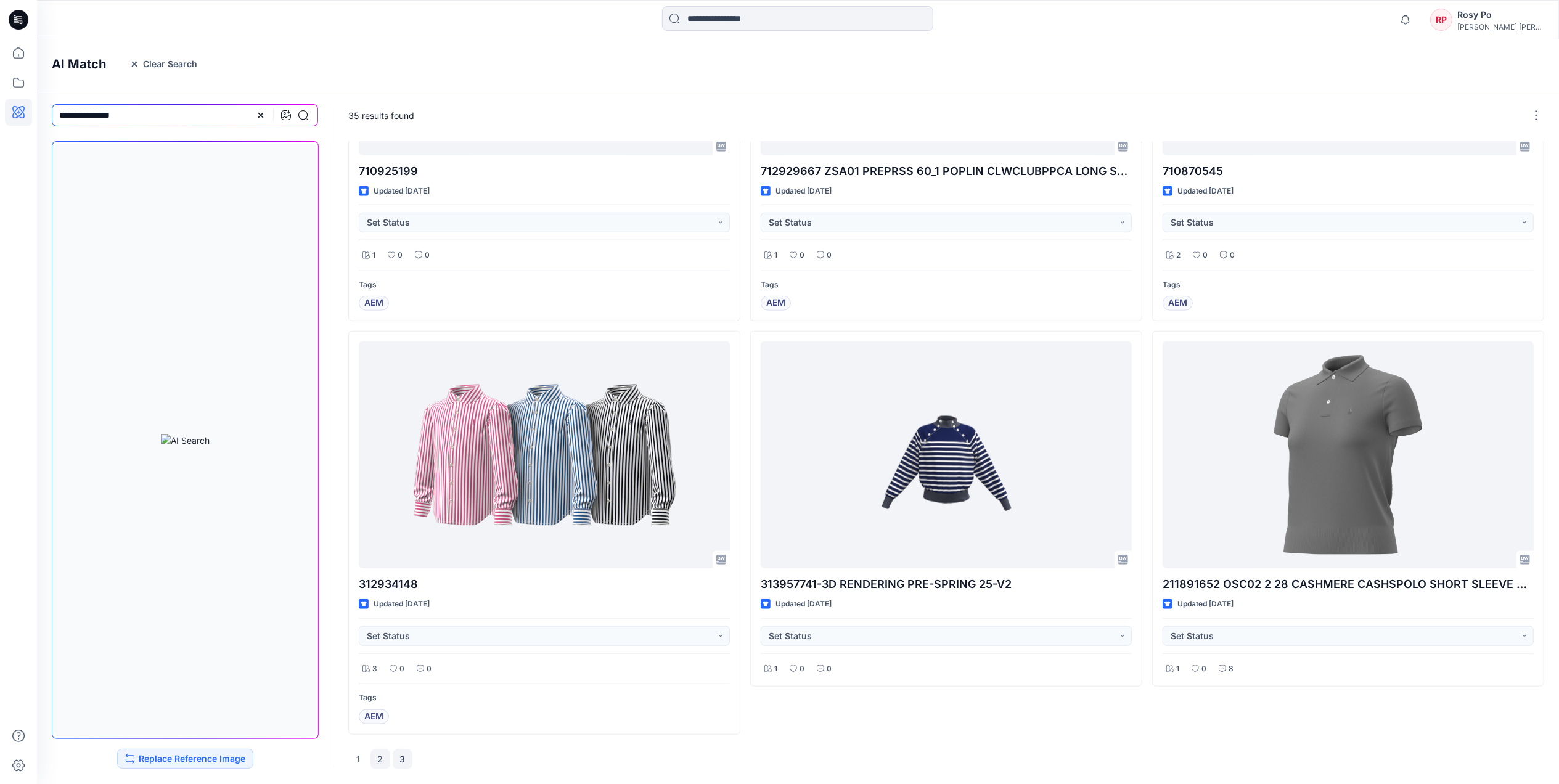
click at [400, 760] on button "3" at bounding box center [402, 759] width 20 height 20
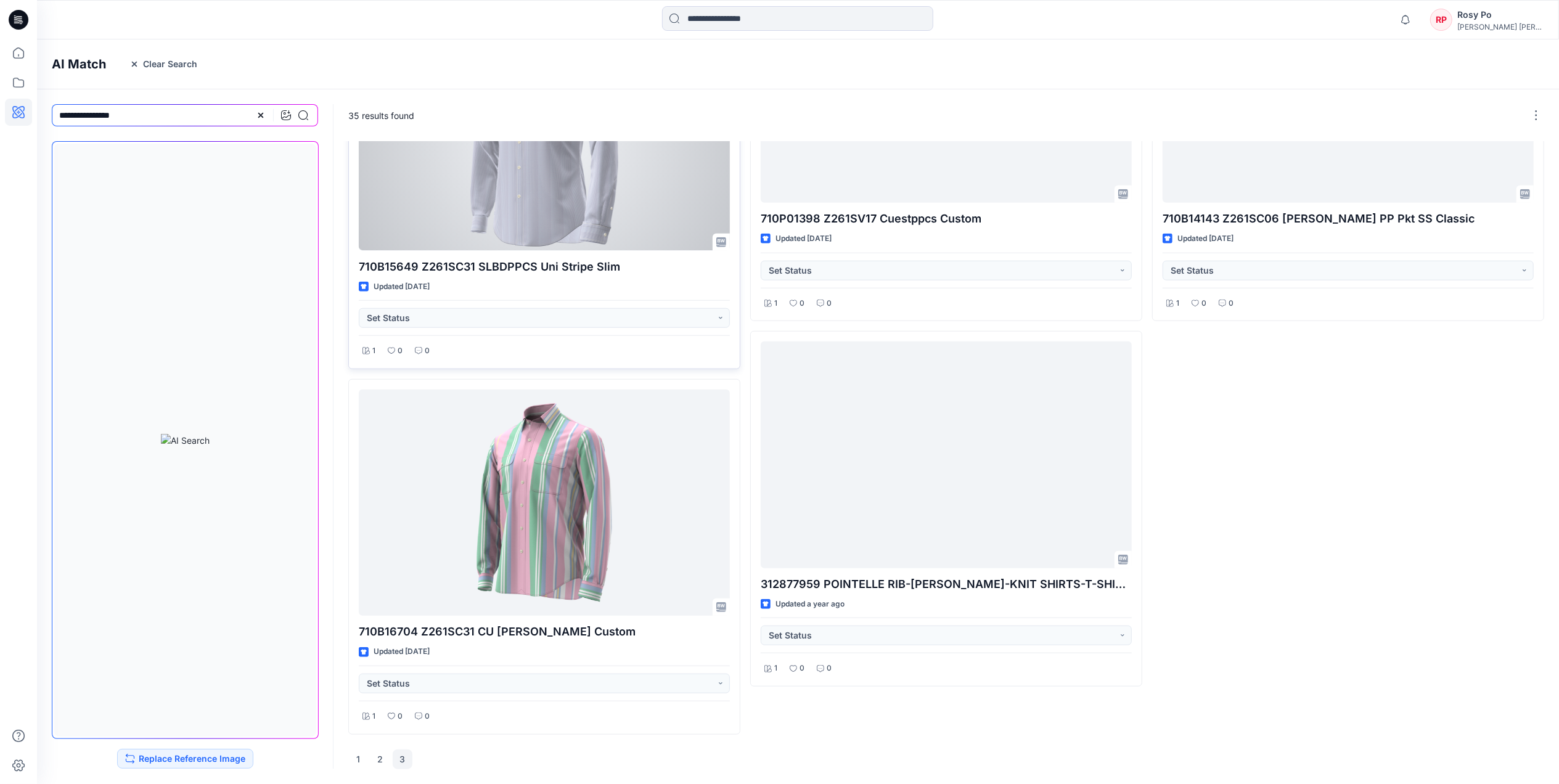
scroll to position [956, 0]
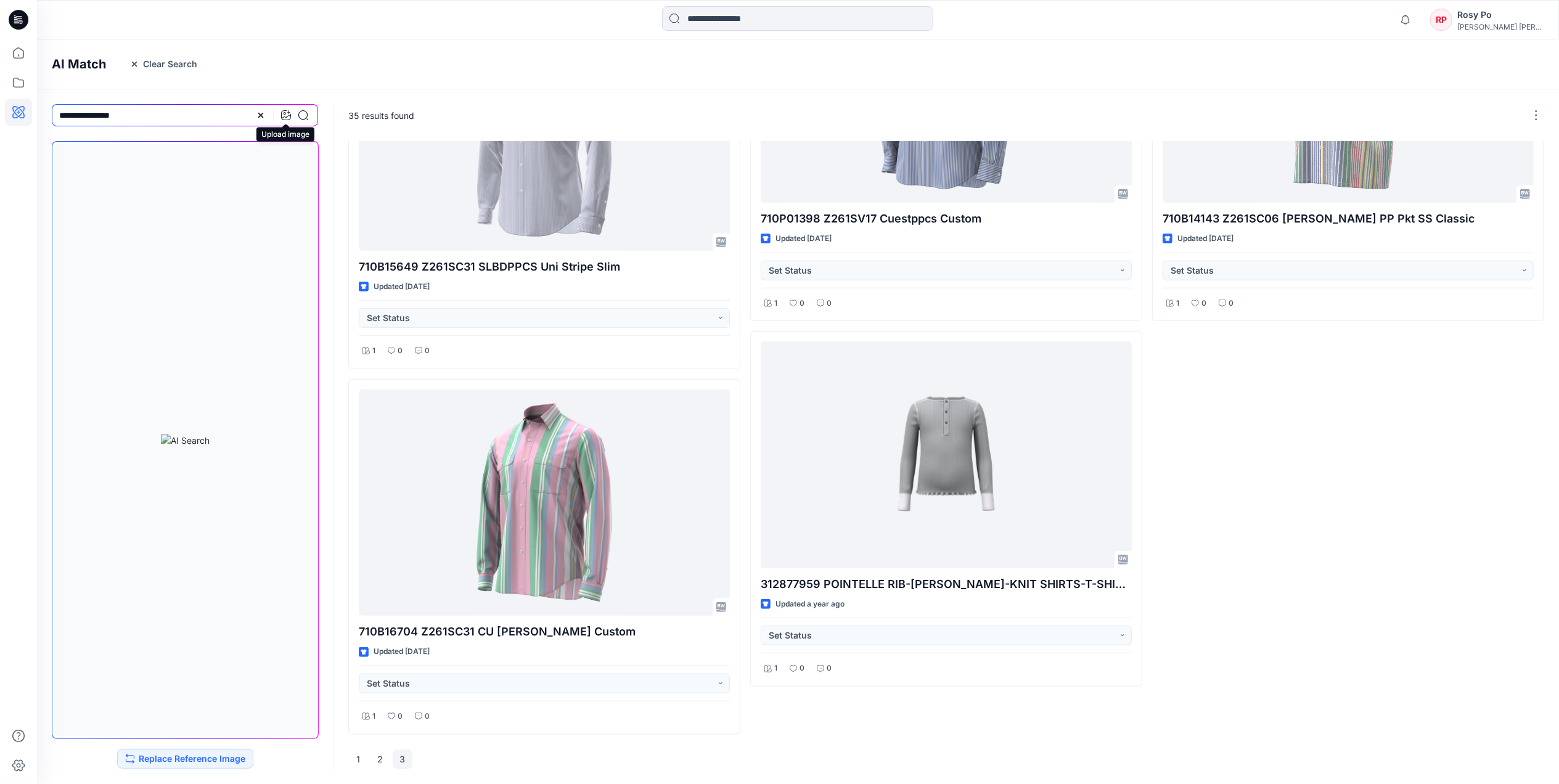
click at [284, 114] on icon at bounding box center [286, 115] width 10 height 10
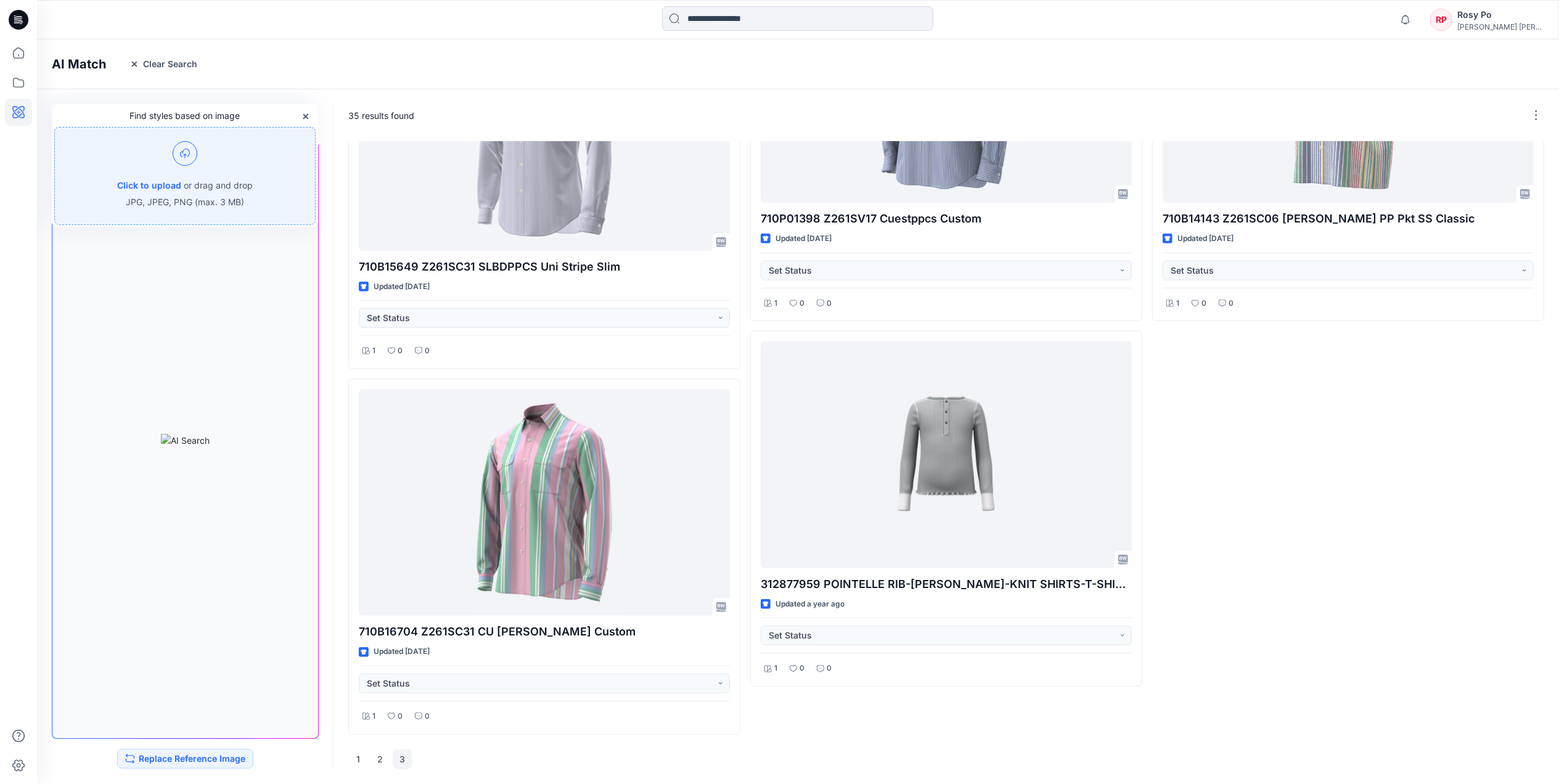
click at [185, 156] on img at bounding box center [184, 153] width 25 height 24
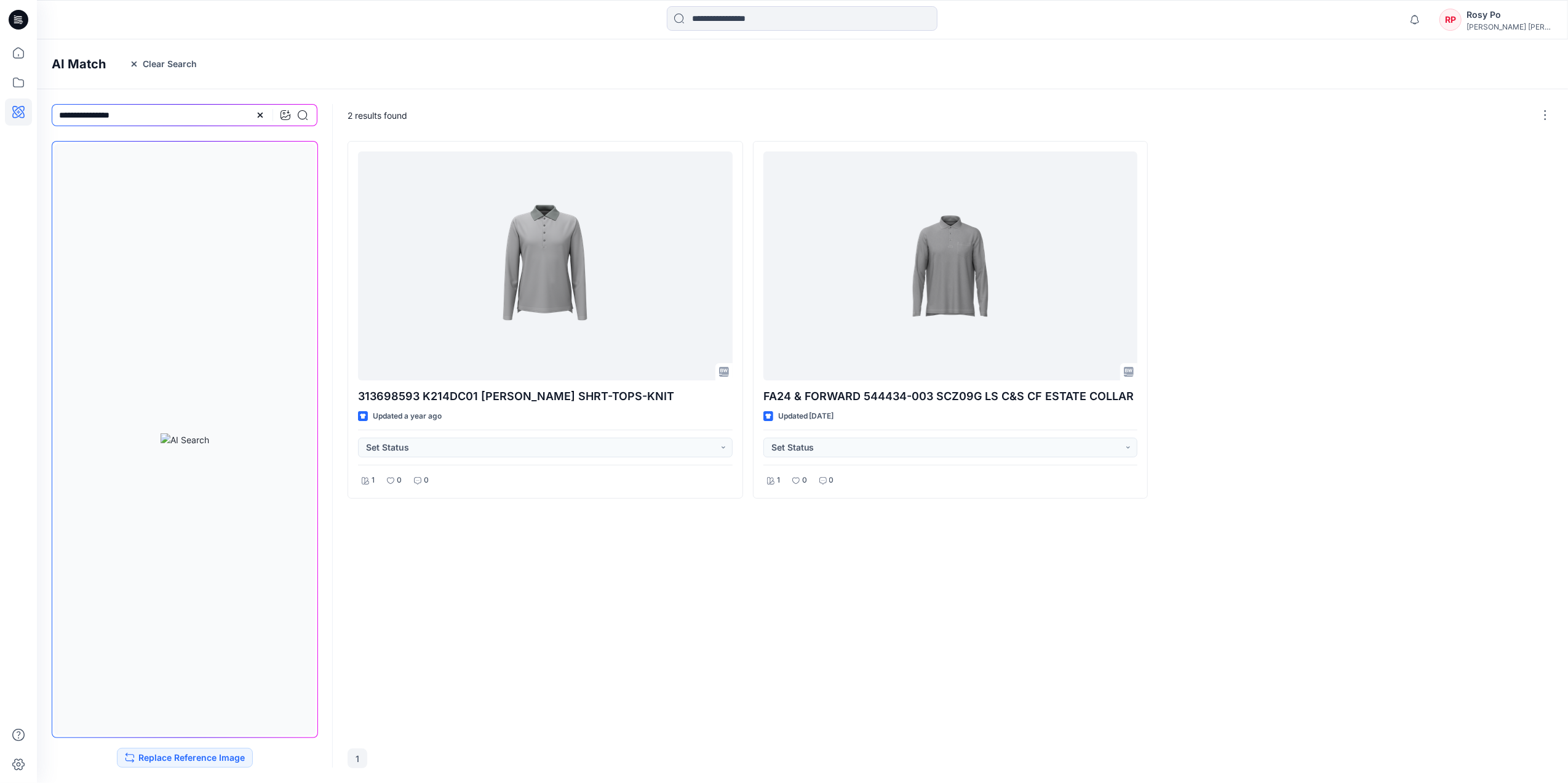
drag, startPoint x: 146, startPoint y: 117, endPoint x: -3, endPoint y: 87, distance: 152.0
click at [0, 87] on html "Notifications Your style 350270 021 211 has been updated with 350270 021 211 ve…" at bounding box center [784, 392] width 1568 height 783
click at [306, 116] on icon at bounding box center [302, 115] width 10 height 10
click at [857, 21] on input at bounding box center [802, 18] width 270 height 24
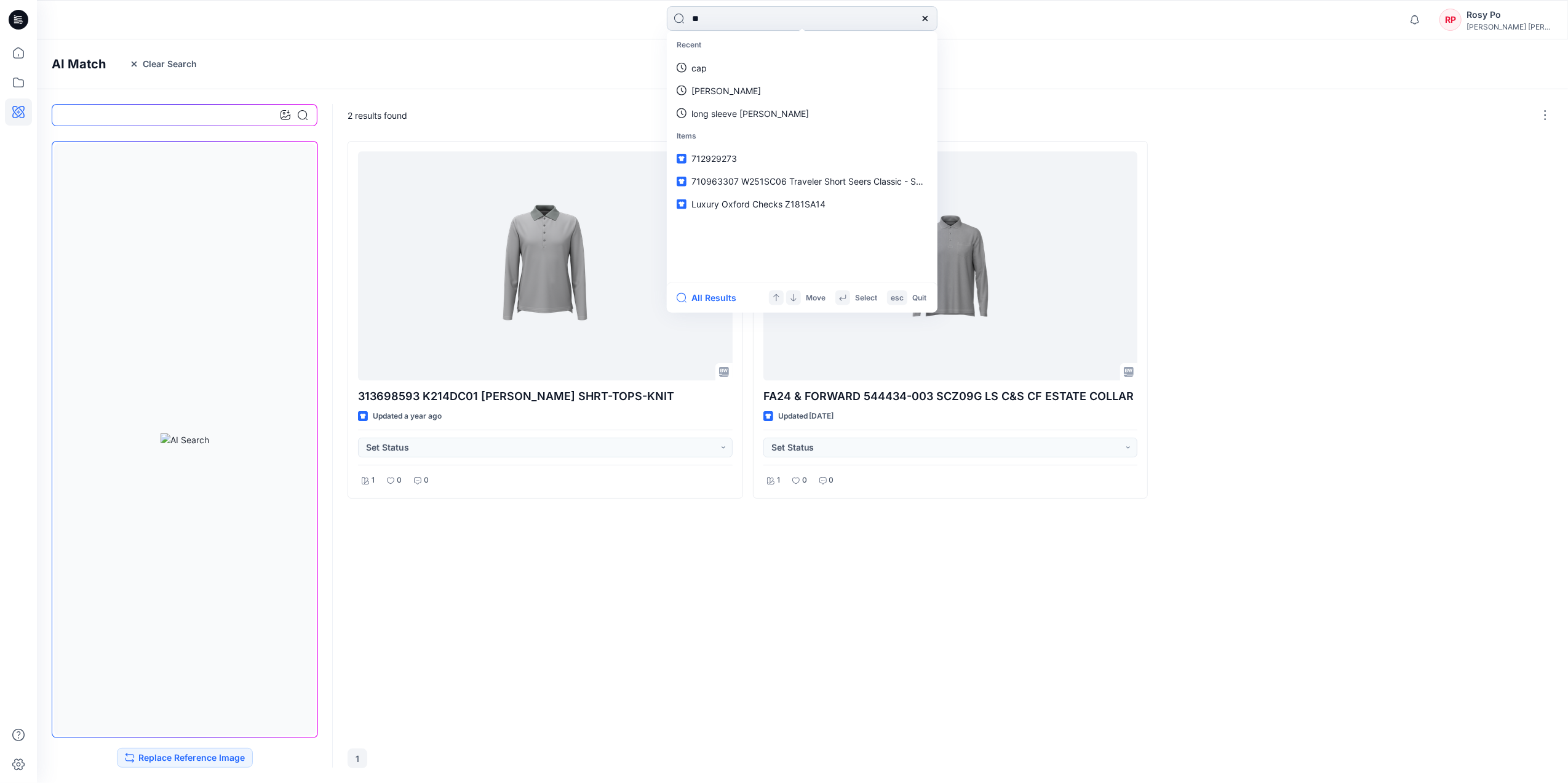
type input "***"
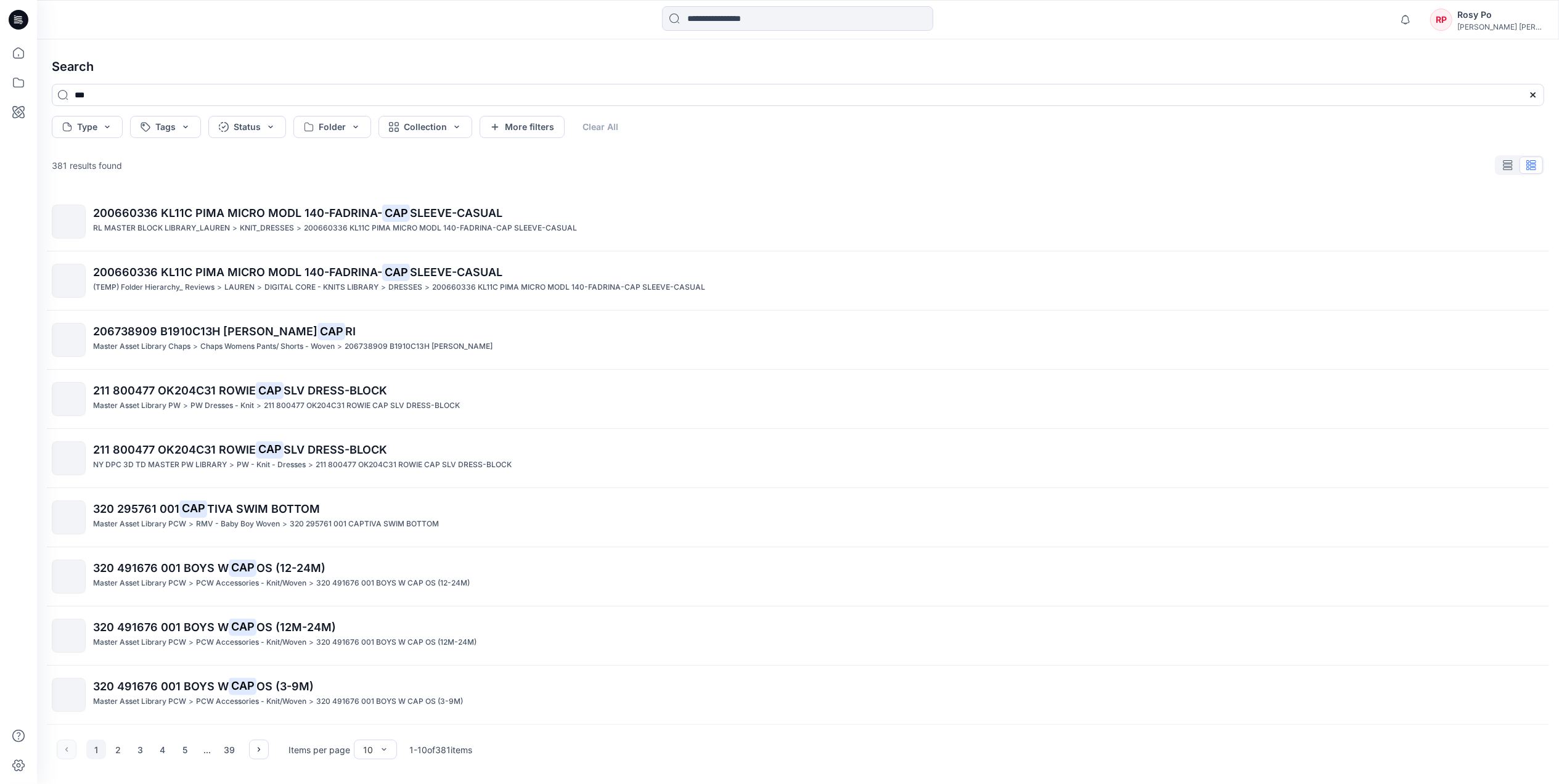
click at [1539, 166] on div at bounding box center [1519, 165] width 49 height 20
click at [1534, 167] on div at bounding box center [1519, 165] width 49 height 20
click at [1534, 166] on div at bounding box center [1519, 165] width 49 height 20
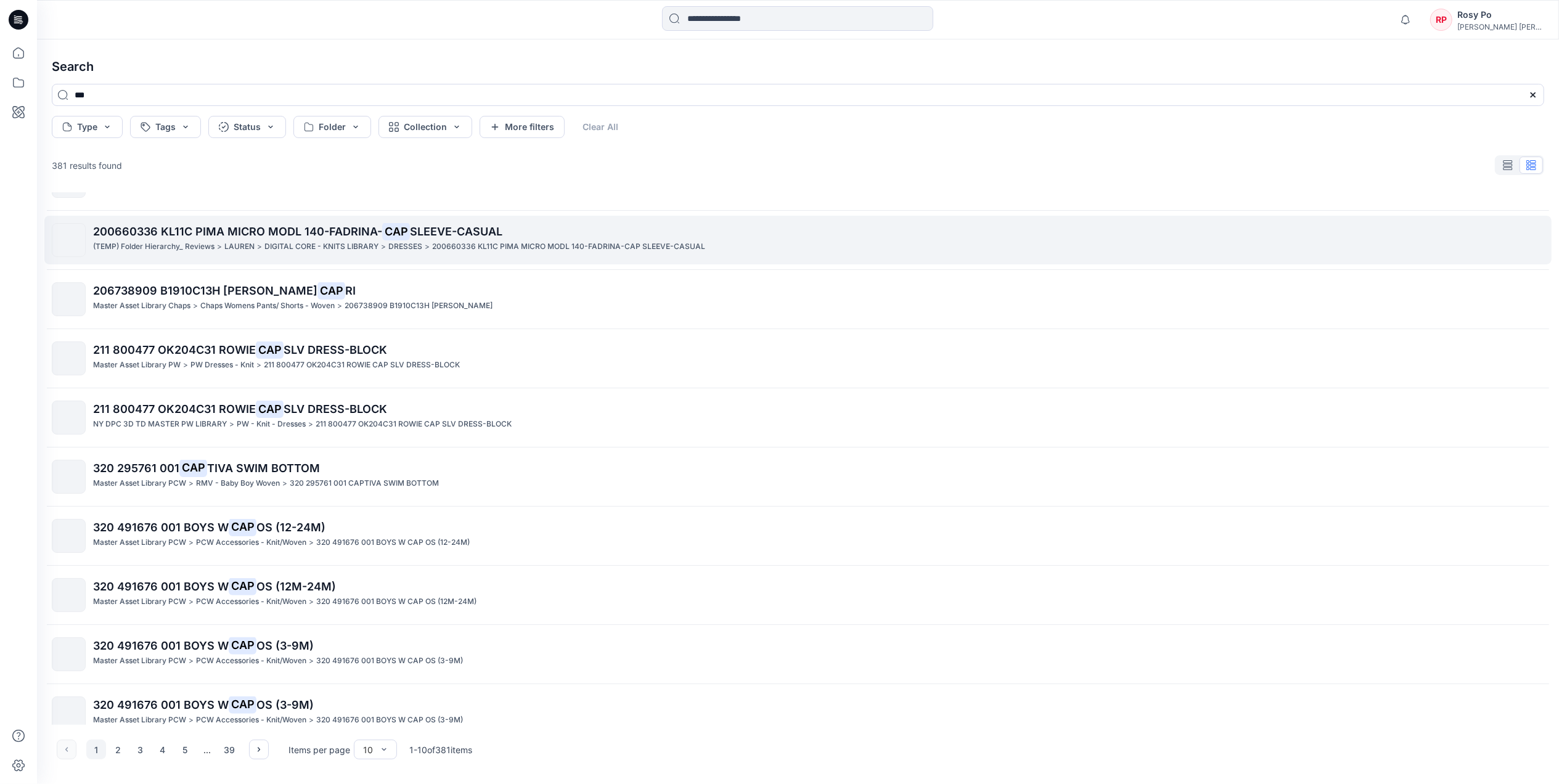
scroll to position [61, 0]
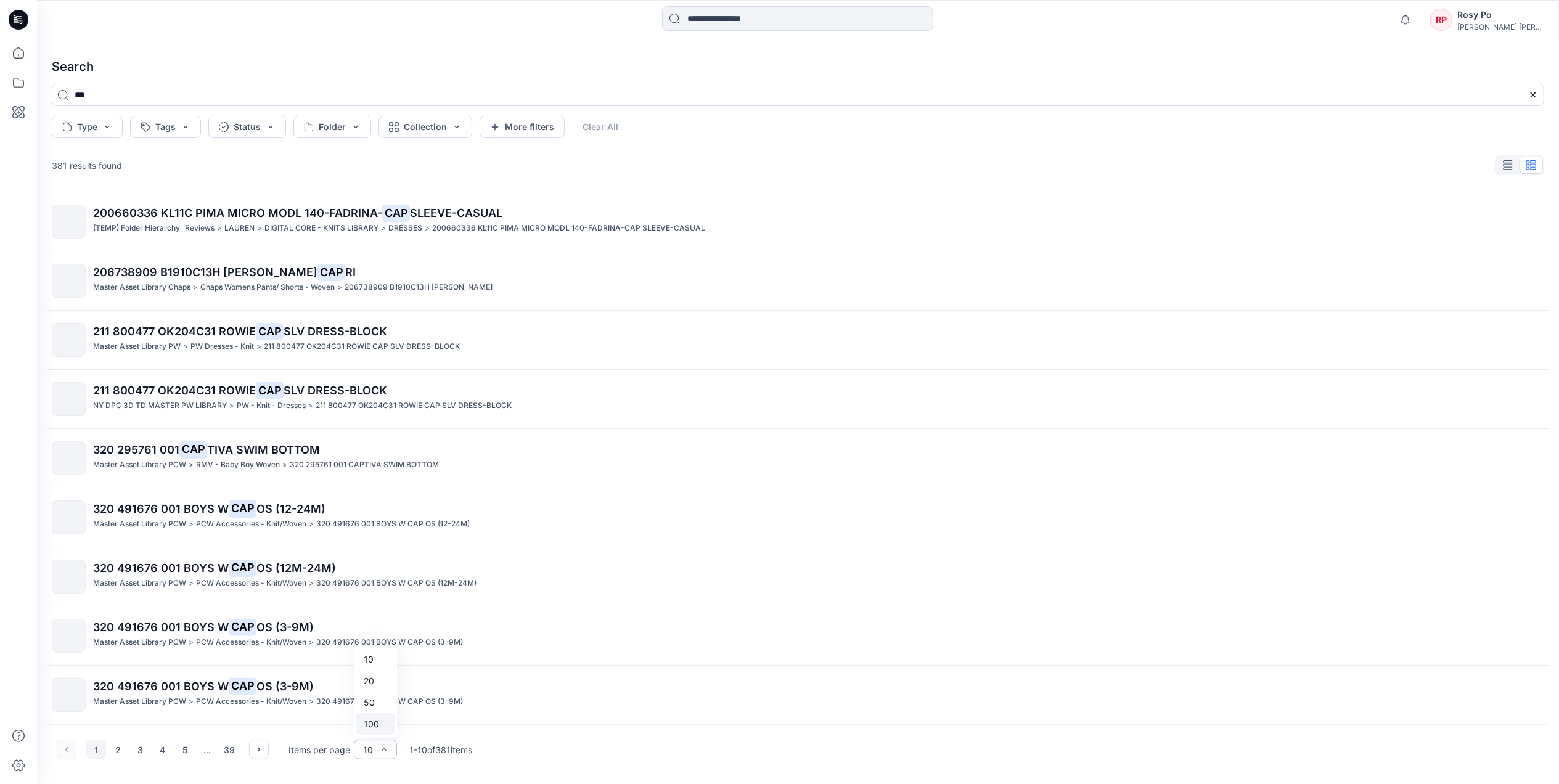
click at [381, 725] on div "100" at bounding box center [375, 723] width 38 height 22
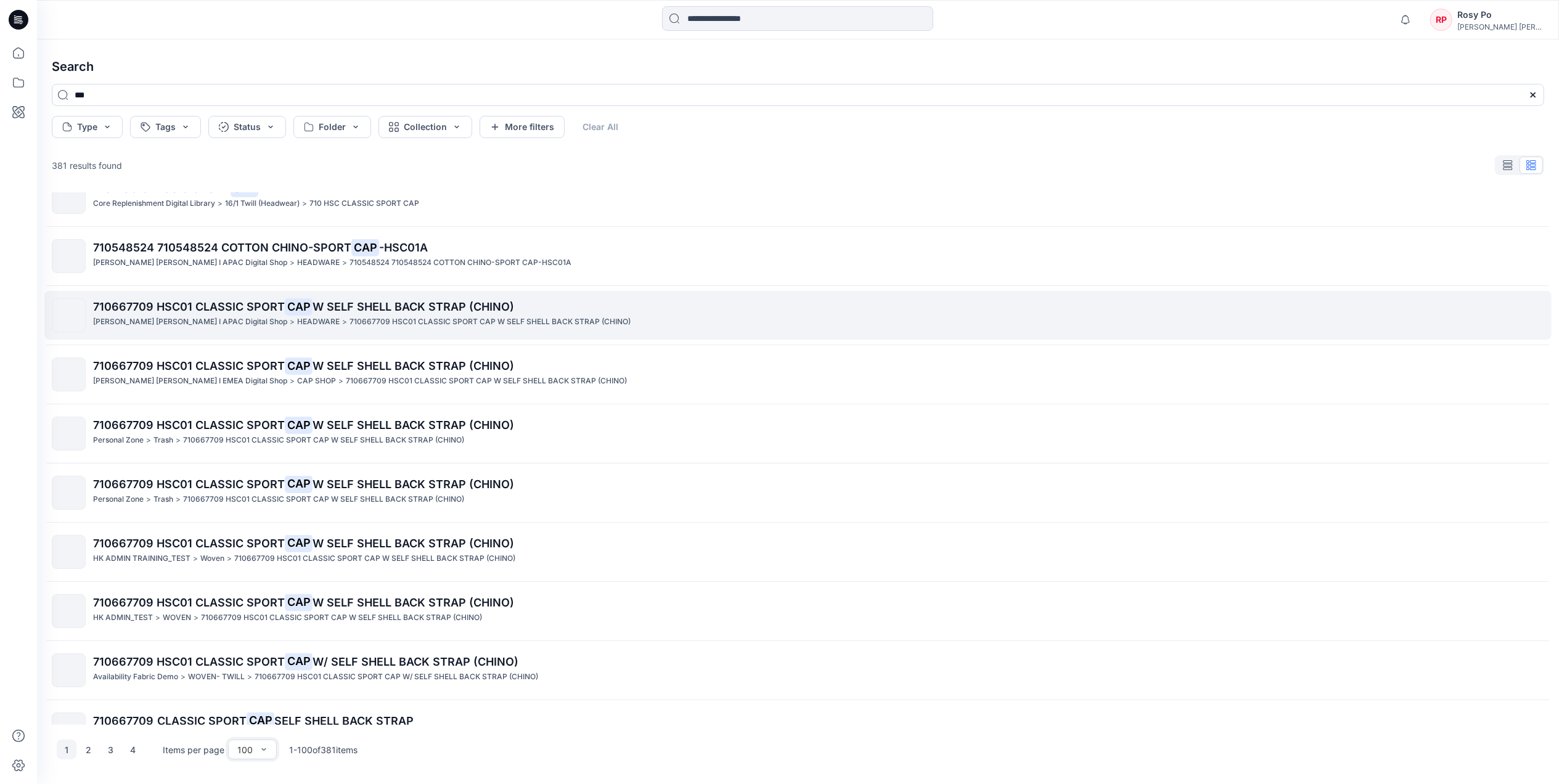
scroll to position [3182, 0]
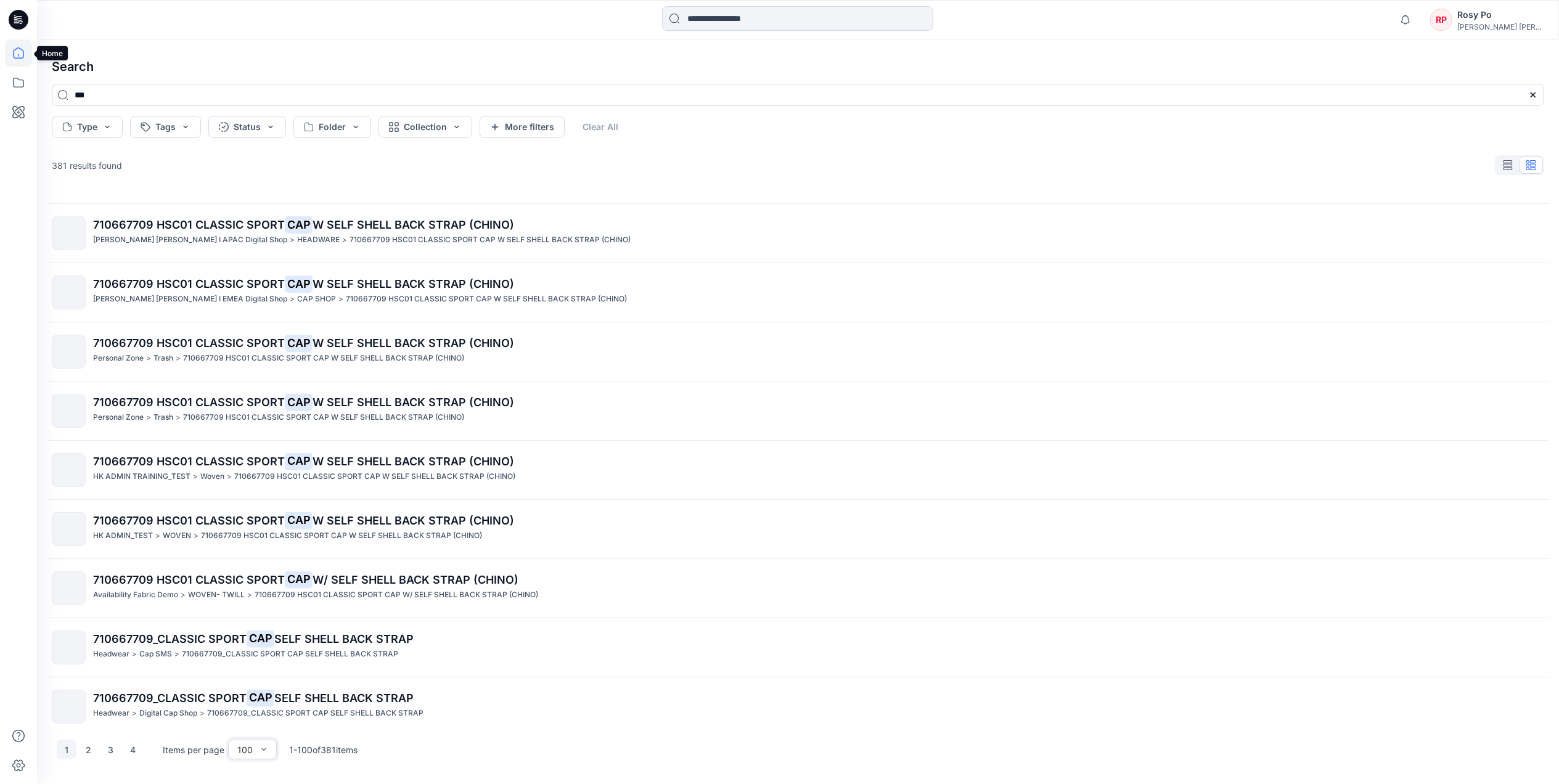
click at [22, 45] on icon at bounding box center [18, 53] width 27 height 27
